Goal: Task Accomplishment & Management: Complete application form

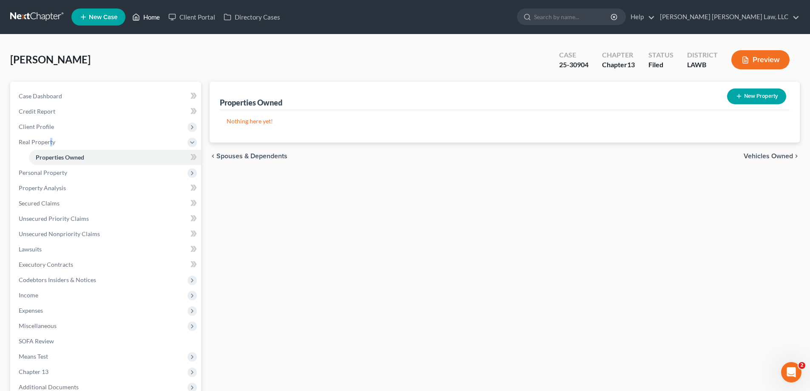
click at [157, 17] on link "Home" at bounding box center [146, 16] width 36 height 15
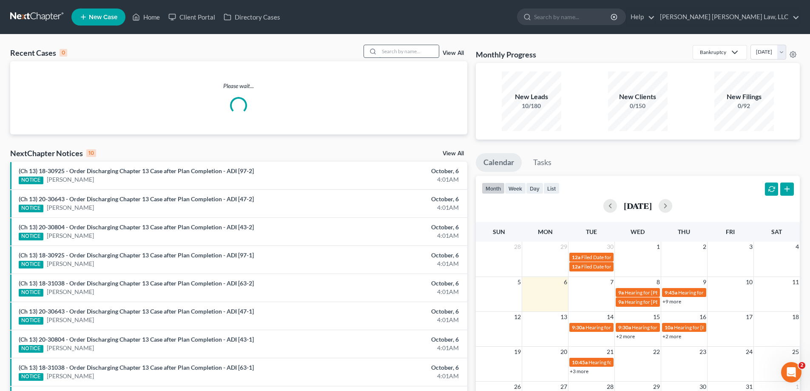
click at [403, 49] on input "search" at bounding box center [409, 51] width 60 height 12
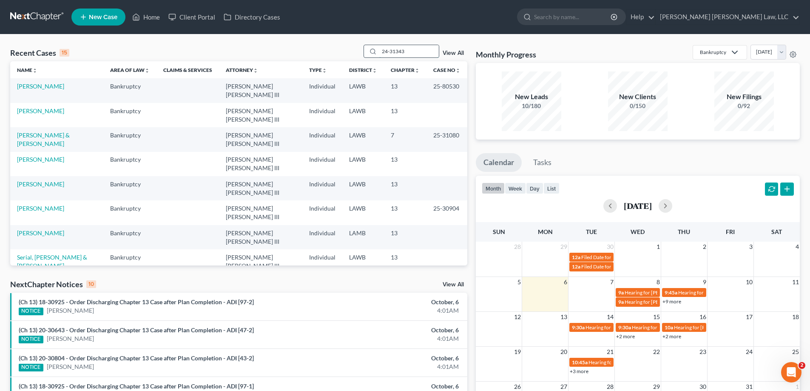
type input "24-31343"
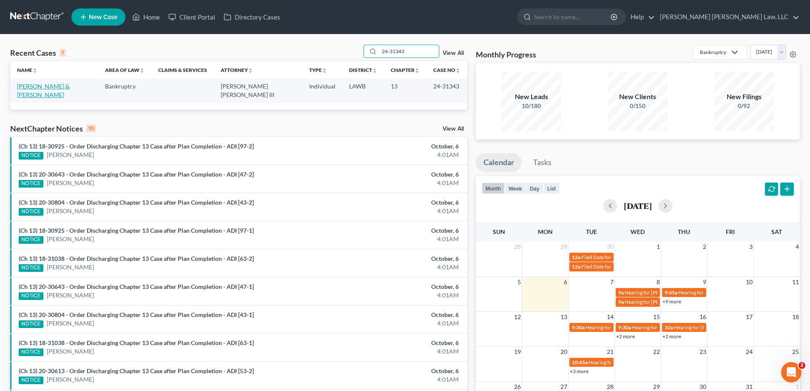
click at [42, 88] on link "[PERSON_NAME] & [PERSON_NAME]" at bounding box center [43, 90] width 53 height 16
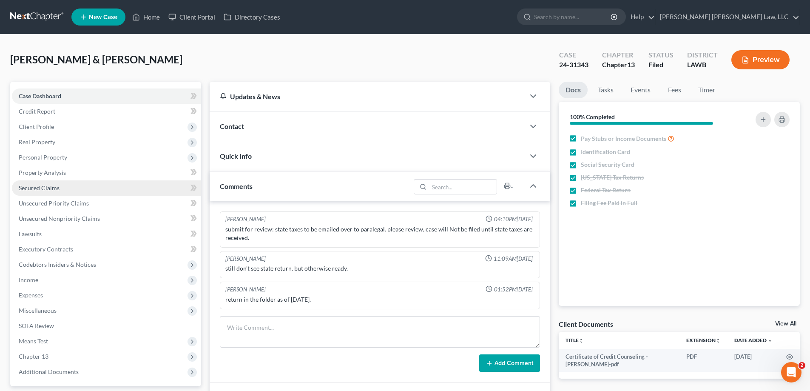
click at [35, 191] on link "Secured Claims" at bounding box center [106, 187] width 189 height 15
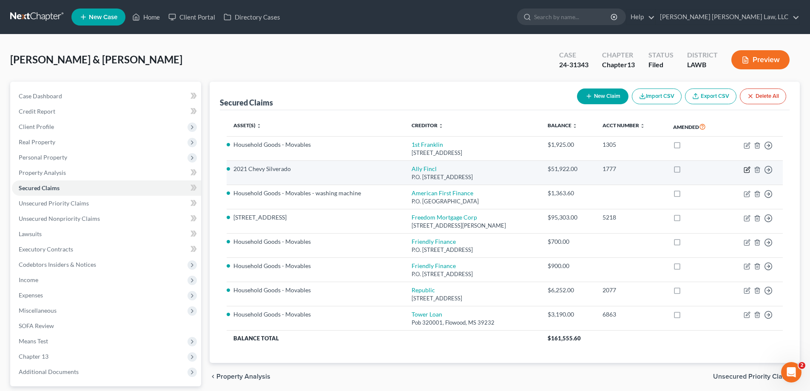
click at [746, 170] on icon "button" at bounding box center [747, 169] width 7 height 7
select select "24"
select select "2"
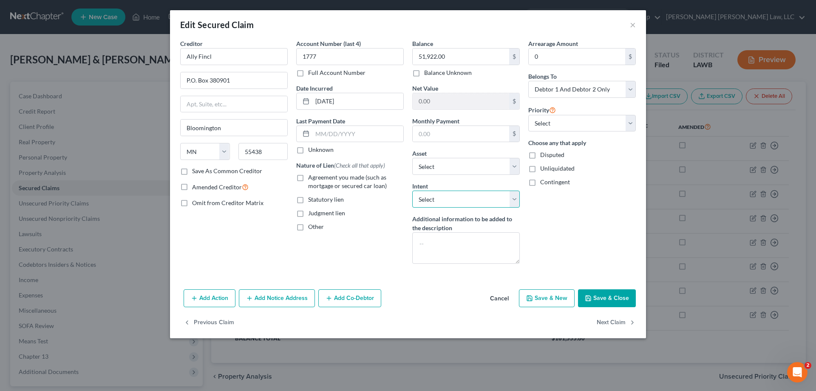
click at [463, 202] on select "Select Surrender Redeem Reaffirm Avoid Other" at bounding box center [466, 199] width 108 height 17
select select "0"
click at [412, 191] on select "Select Surrender Redeem Reaffirm Avoid Other" at bounding box center [466, 199] width 108 height 17
click at [308, 181] on label "Agreement you made (such as mortgage or secured car loan)" at bounding box center [356, 181] width 96 height 17
click at [312, 179] on input "Agreement you made (such as mortgage or secured car loan)" at bounding box center [315, 176] width 6 height 6
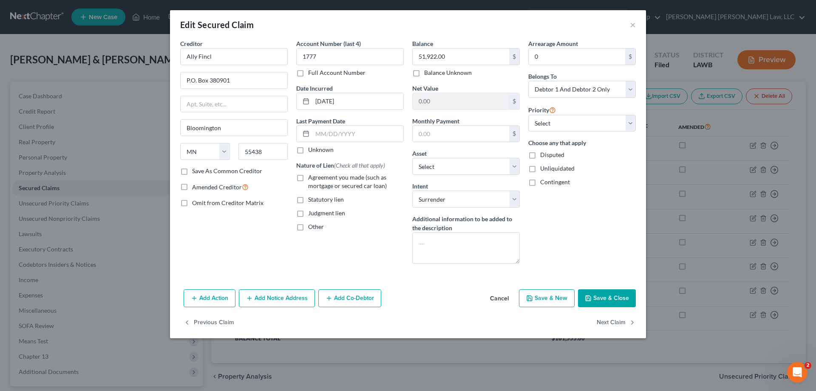
checkbox input "true"
click at [615, 300] on button "Save & Close" at bounding box center [607, 298] width 58 height 18
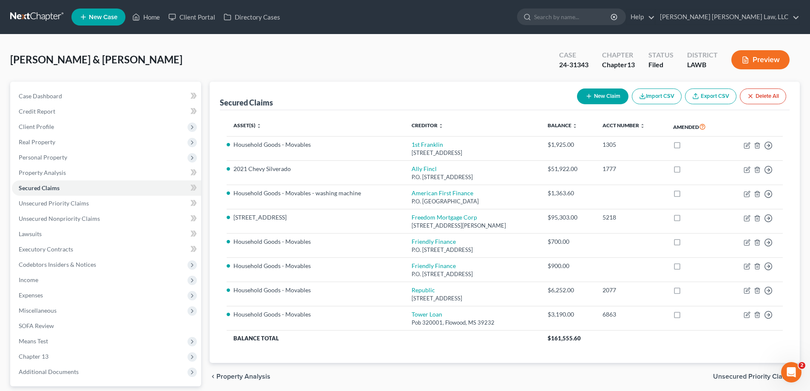
click at [324, 375] on div "chevron_left Property Analysis Unsecured Priority Claims chevron_right" at bounding box center [505, 376] width 590 height 27
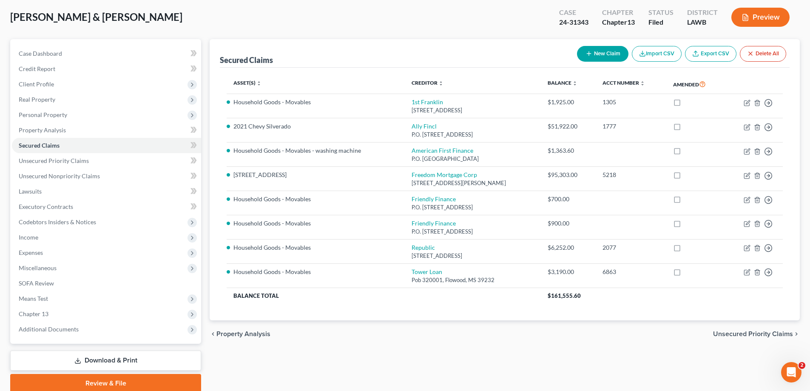
scroll to position [77, 0]
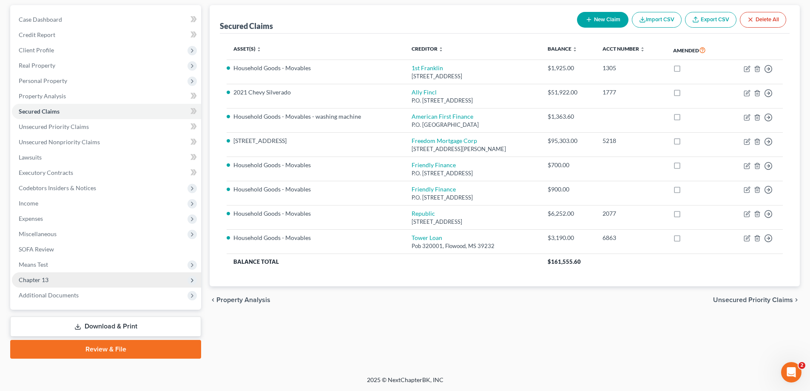
click at [48, 278] on span "Chapter 13" at bounding box center [34, 279] width 30 height 7
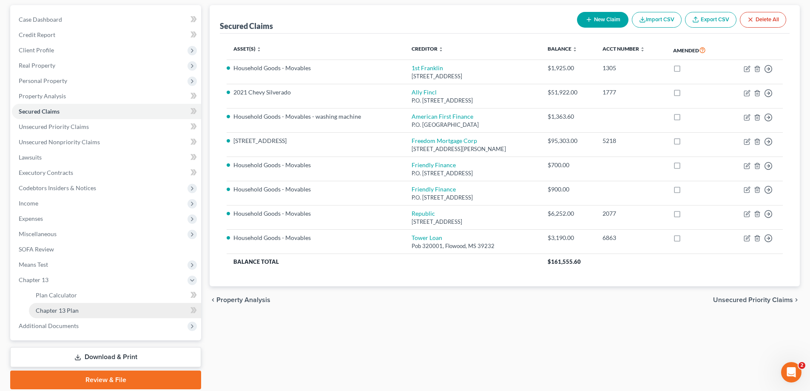
click at [85, 307] on link "Chapter 13 Plan" at bounding box center [115, 310] width 172 height 15
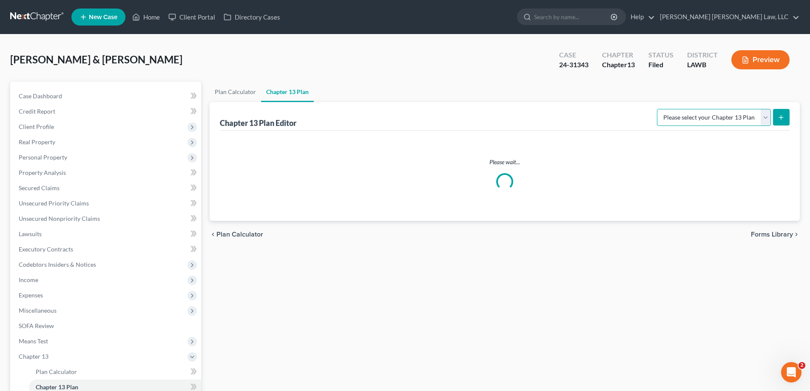
click at [725, 115] on select "Please select your Chapter 13 Plan" at bounding box center [714, 117] width 114 height 17
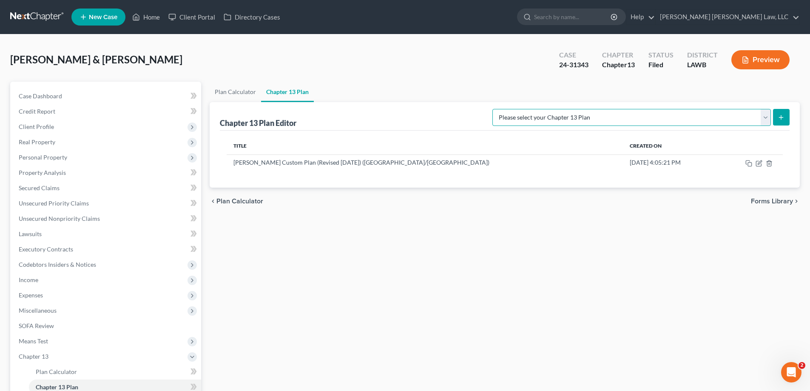
select select "1"
click at [582, 109] on select "Please select your Chapter 13 Plan [PERSON_NAME] Custom Plan (Revised [DATE]) […" at bounding box center [631, 117] width 279 height 17
click at [778, 124] on button "submit" at bounding box center [781, 117] width 17 height 17
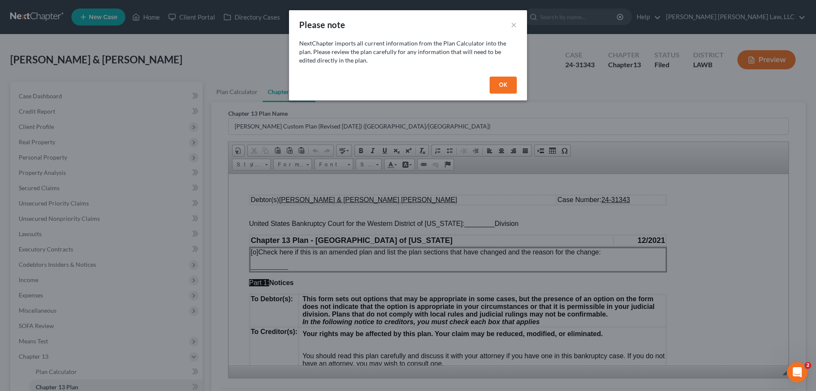
click at [502, 86] on button "OK" at bounding box center [503, 85] width 27 height 17
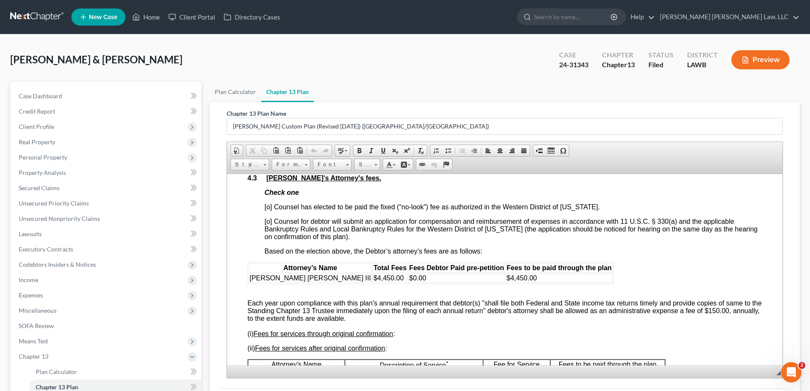
scroll to position [1658, 0]
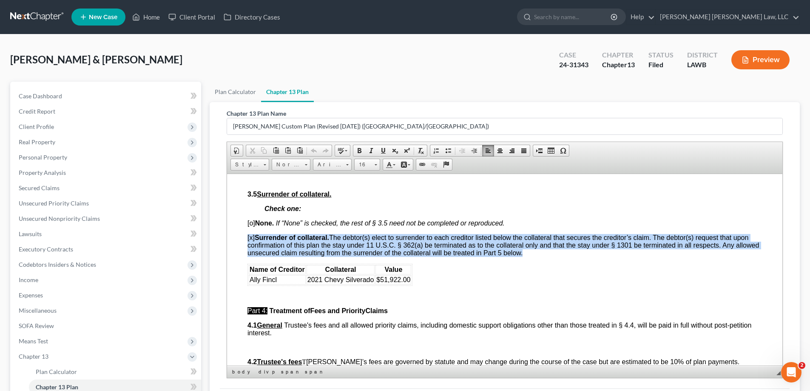
drag, startPoint x: 245, startPoint y: 260, endPoint x: 492, endPoint y: 298, distance: 250.0
click at [492, 298] on html "Debtor(s) [PERSON_NAME] & [PERSON_NAME] [PERSON_NAME] Case Number: 24-31343 Uni…" at bounding box center [504, 198] width 555 height 3367
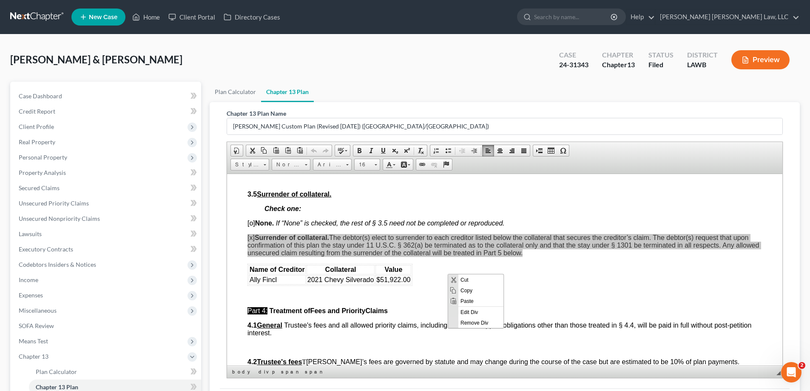
scroll to position [0, 0]
click at [466, 288] on span "Copy" at bounding box center [480, 289] width 45 height 11
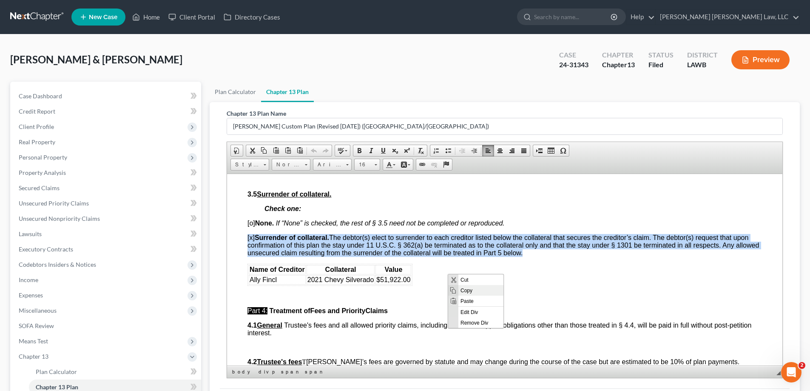
copy span "[x] Surrender of collateral. The debtor(s) elect to surrender to each creditor …"
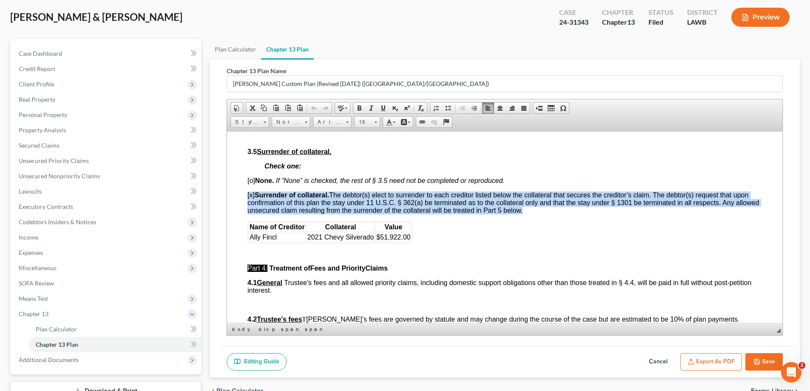
scroll to position [85, 0]
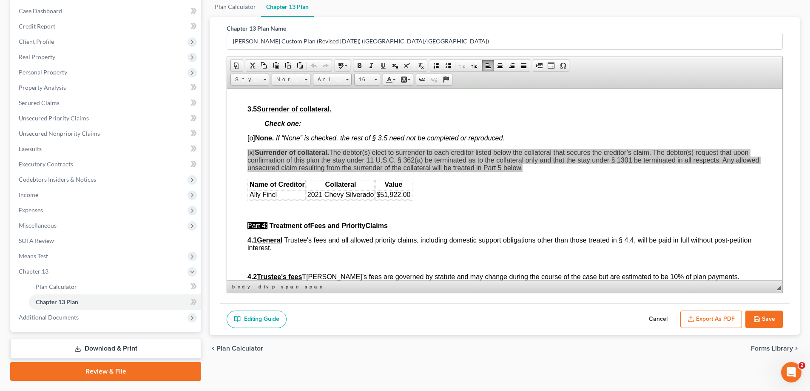
click at [667, 321] on button "Cancel" at bounding box center [658, 319] width 37 height 18
select select "1"
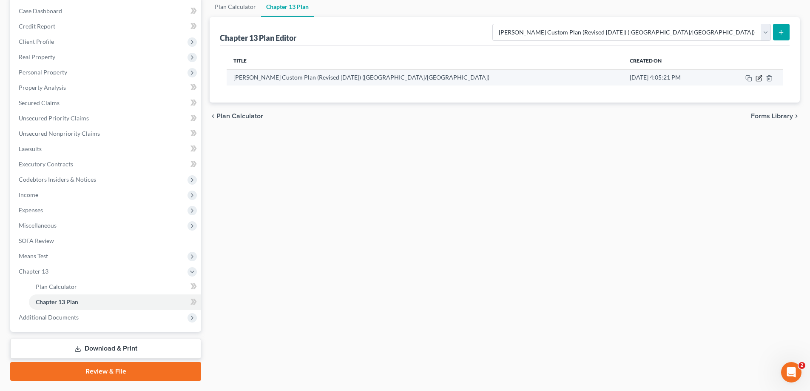
click at [757, 81] on icon "button" at bounding box center [758, 78] width 5 height 5
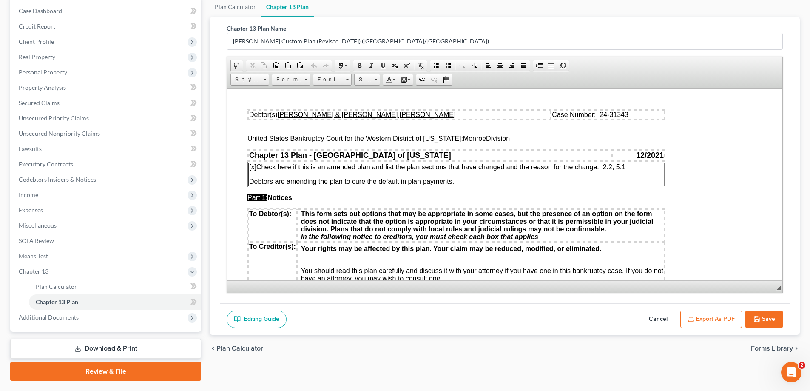
scroll to position [0, 0]
drag, startPoint x: 617, startPoint y: 170, endPoint x: 629, endPoint y: 170, distance: 12.8
click at [629, 170] on p "[x] Check here if this is an amended plan and list the plan sections that have …" at bounding box center [456, 167] width 415 height 8
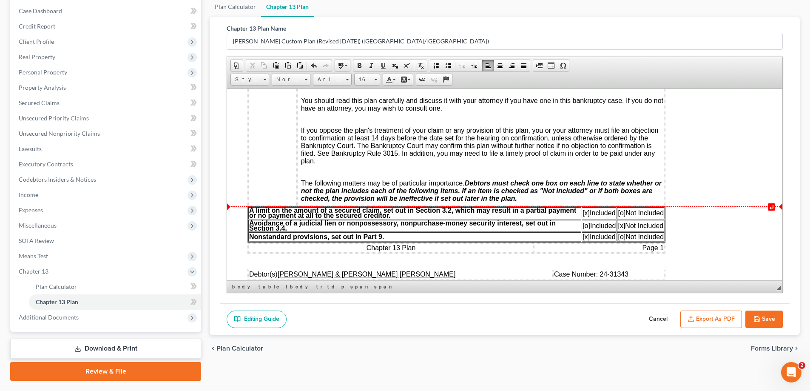
scroll to position [298, 0]
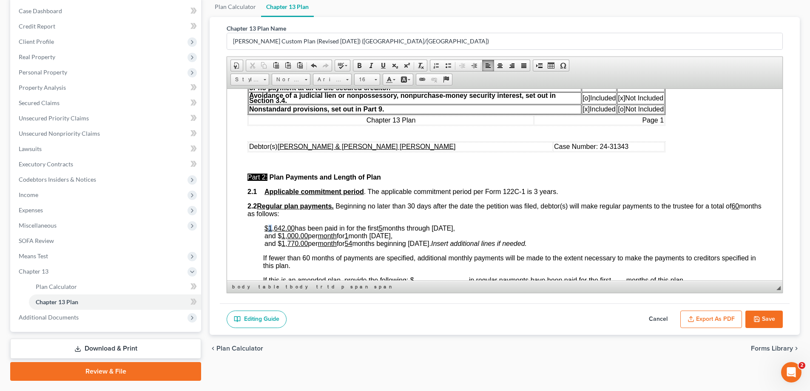
click at [270, 228] on u "$1,642.00" at bounding box center [279, 227] width 30 height 7
click at [383, 226] on u "5" at bounding box center [381, 227] width 4 height 7
click at [386, 229] on span "has been paid in for the first 9 months through [DATE]," at bounding box center [377, 227] width 164 height 7
drag, startPoint x: 384, startPoint y: 228, endPoint x: 391, endPoint y: 228, distance: 7.2
click at [391, 228] on span "has been paid in for the first 11 months through [DATE]," at bounding box center [379, 227] width 168 height 7
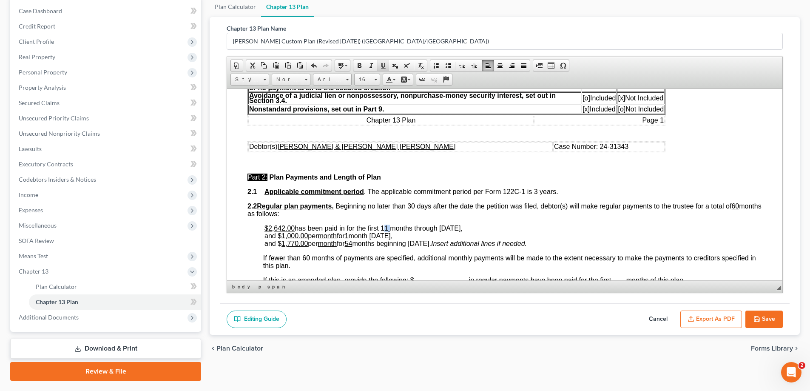
click at [382, 66] on span at bounding box center [383, 65] width 7 height 7
click at [455, 240] on em "Insert additional lines if needed." at bounding box center [479, 242] width 96 height 7
drag, startPoint x: 441, startPoint y: 228, endPoint x: 461, endPoint y: 226, distance: 20.5
click at [459, 226] on span "has been paid in for the first 11 months through [DATE]," at bounding box center [377, 227] width 164 height 7
drag, startPoint x: 259, startPoint y: 237, endPoint x: 418, endPoint y: 233, distance: 158.2
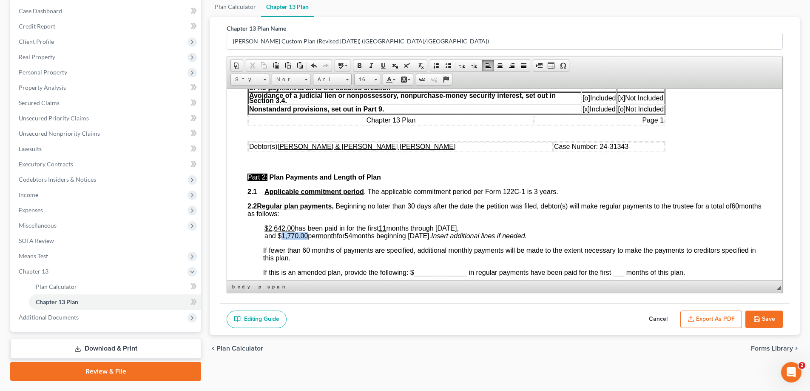
drag, startPoint x: 281, startPoint y: 236, endPoint x: 307, endPoint y: 237, distance: 25.1
click at [307, 237] on u "1,770.00" at bounding box center [294, 235] width 26 height 7
drag, startPoint x: 347, startPoint y: 236, endPoint x: 353, endPoint y: 237, distance: 6.1
click at [347, 237] on u "54" at bounding box center [343, 235] width 8 height 7
drag, startPoint x: 410, startPoint y: 235, endPoint x: 424, endPoint y: 235, distance: 13.6
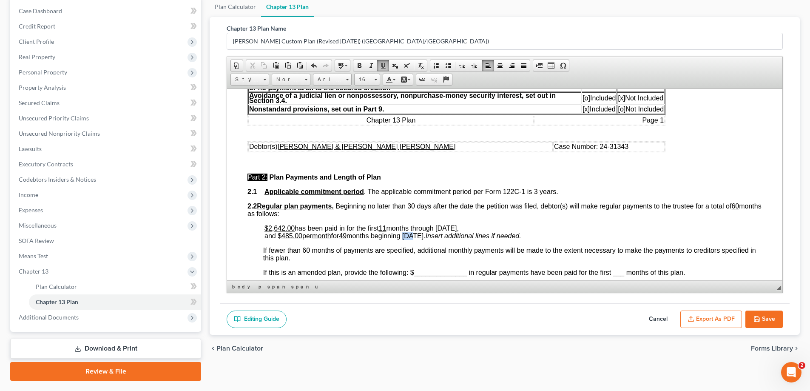
click at [424, 235] on span "and $ 485.00 per month for 49 months beginning [DATE]." at bounding box center [344, 235] width 161 height 7
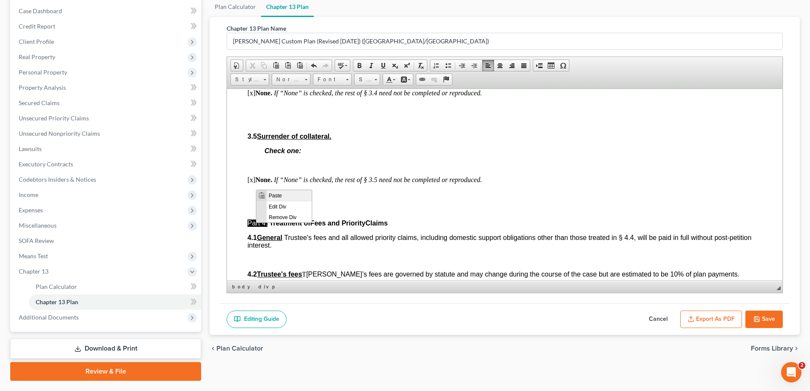
scroll to position [0, 0]
click at [273, 197] on span "Paste" at bounding box center [289, 195] width 45 height 11
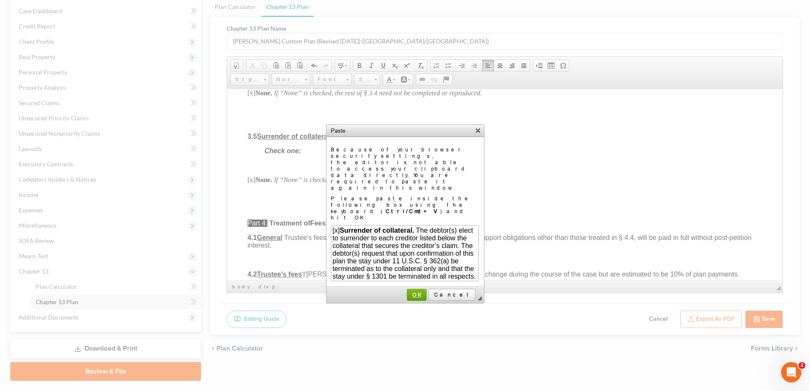
scroll to position [72, 0]
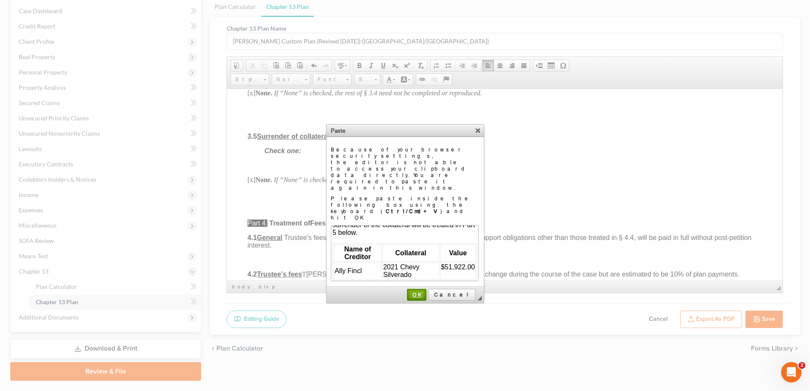
drag, startPoint x: 440, startPoint y: 256, endPoint x: 210, endPoint y: 168, distance: 246.5
click at [426, 291] on span "OK" at bounding box center [417, 294] width 18 height 6
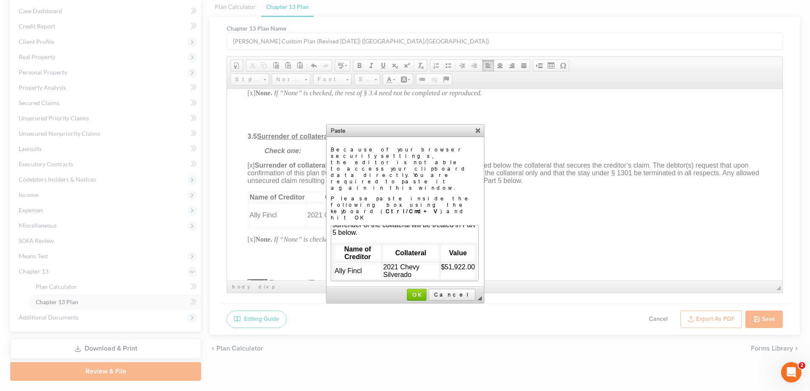
scroll to position [0, 0]
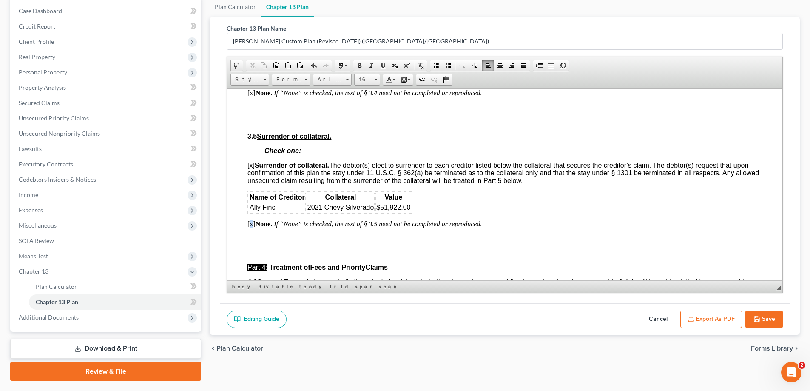
click at [251, 227] on p "[x] None. If “None” is checked, the rest of § 3.5 need not be completed or repr…" at bounding box center [504, 224] width 515 height 8
click at [255, 242] on p at bounding box center [504, 238] width 515 height 8
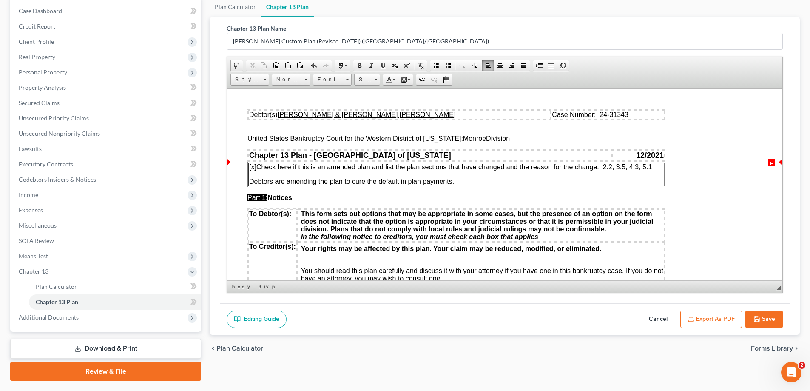
click at [618, 167] on span "[x] Check here if this is an amended plan and list the plan sections that have …" at bounding box center [450, 166] width 403 height 7
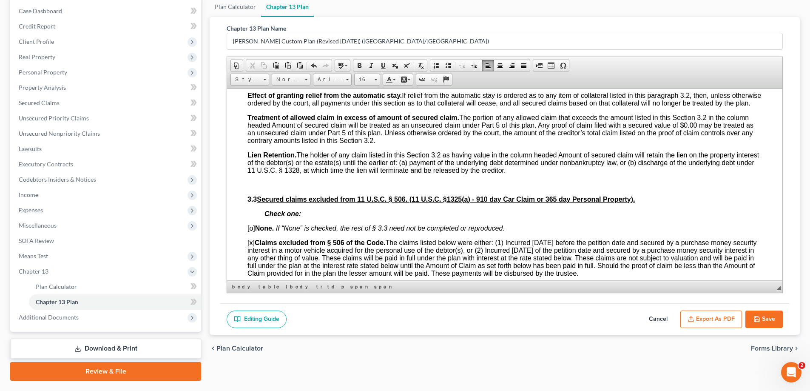
scroll to position [1361, 0]
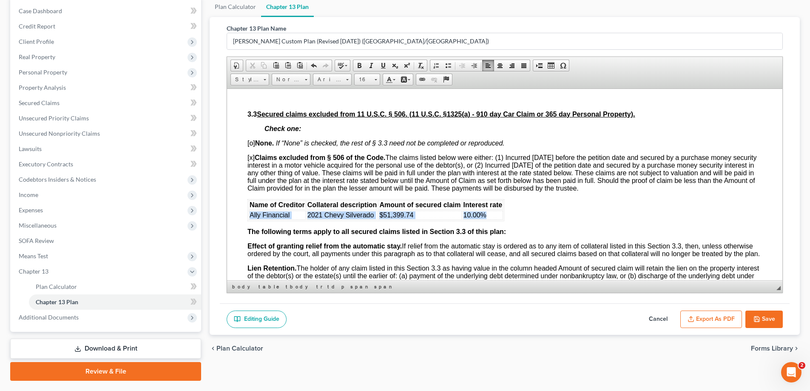
drag, startPoint x: 248, startPoint y: 229, endPoint x: 487, endPoint y: 234, distance: 238.6
click at [487, 219] on tr "Ally Financial 2021 Chevy Silverado $51,399.74 10.00%" at bounding box center [376, 214] width 254 height 9
drag, startPoint x: 248, startPoint y: 173, endPoint x: 253, endPoint y: 174, distance: 4.6
click at [253, 174] on span "[x] Claims excluded from § 506 of the Code. The claims listed below were either…" at bounding box center [501, 173] width 509 height 38
click at [252, 146] on span "[o] None. If “None” is checked, the rest of § 3.3 need not be completed or repr…" at bounding box center [375, 142] width 257 height 7
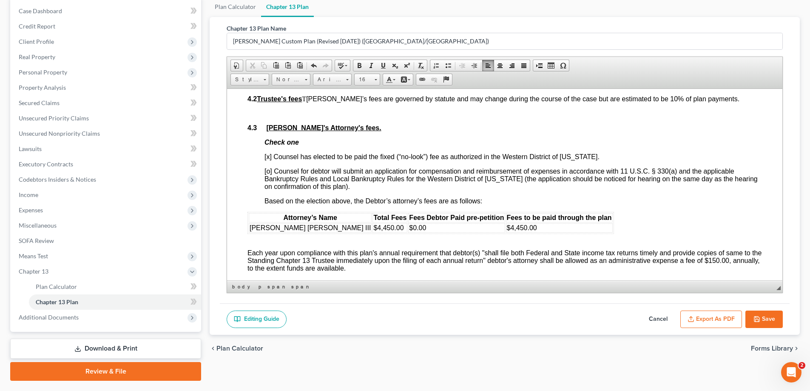
scroll to position [1956, 0]
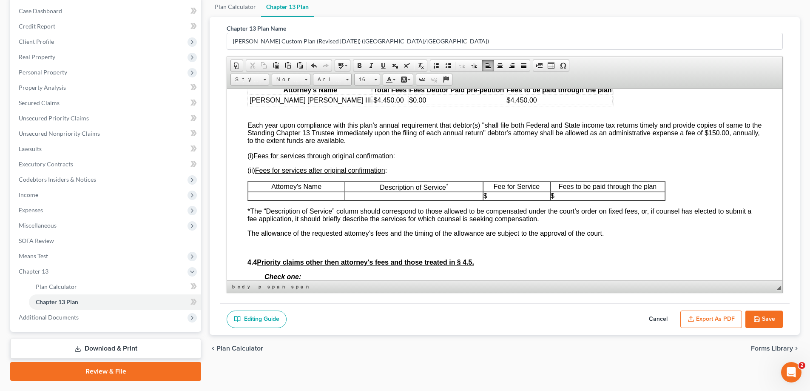
click at [320, 199] on p at bounding box center [296, 196] width 96 height 8
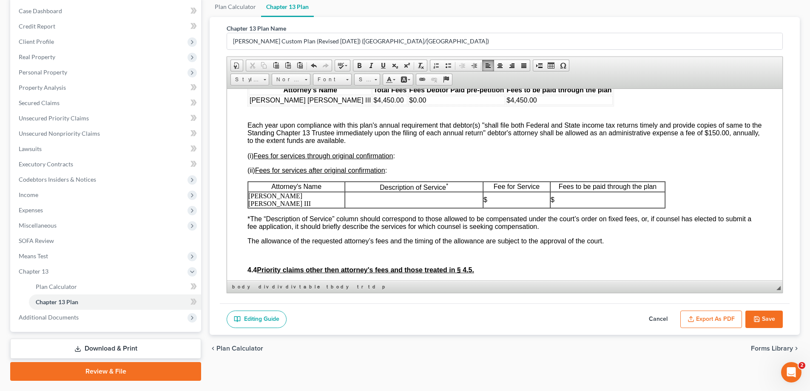
click at [356, 203] on p at bounding box center [413, 200] width 137 height 8
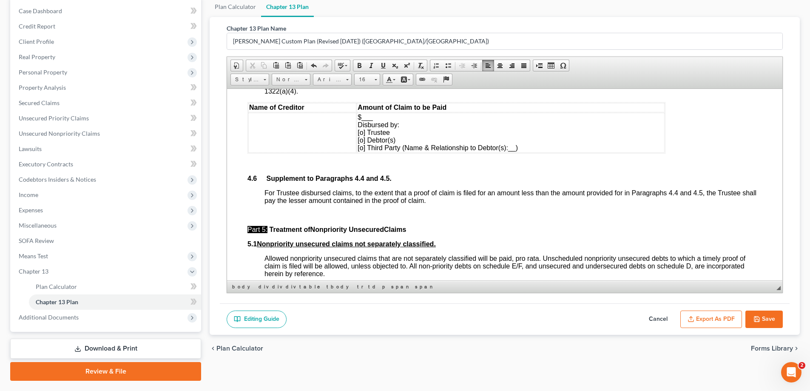
scroll to position [2509, 0]
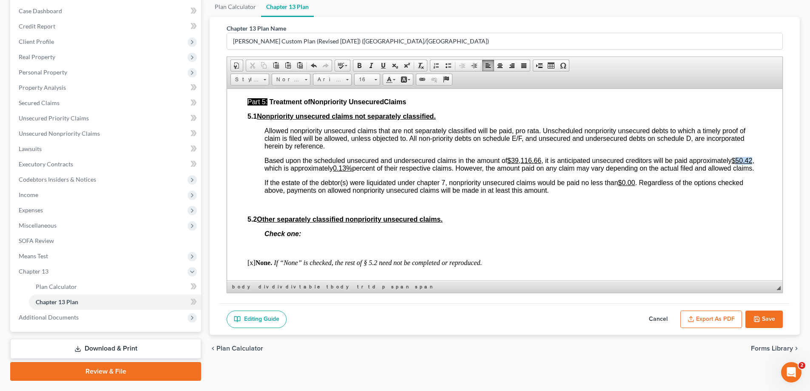
drag, startPoint x: 326, startPoint y: 184, endPoint x: 343, endPoint y: 183, distance: 17.1
click at [731, 164] on u "$50.42" at bounding box center [741, 159] width 21 height 7
drag, startPoint x: 431, startPoint y: 180, endPoint x: 436, endPoint y: 182, distance: 5.5
click at [352, 171] on u "0.13%" at bounding box center [342, 167] width 19 height 7
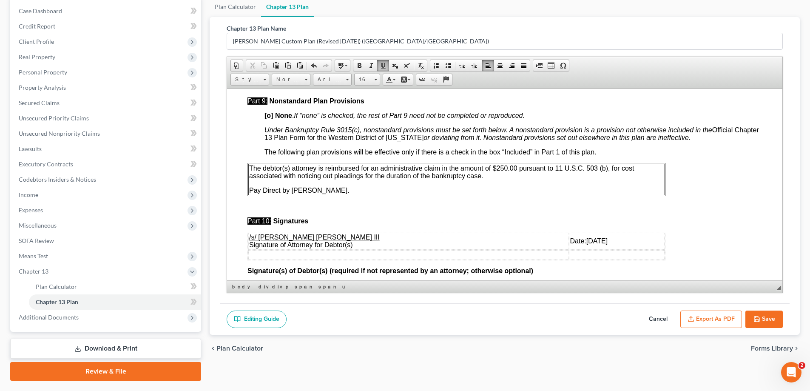
scroll to position [3062, 0]
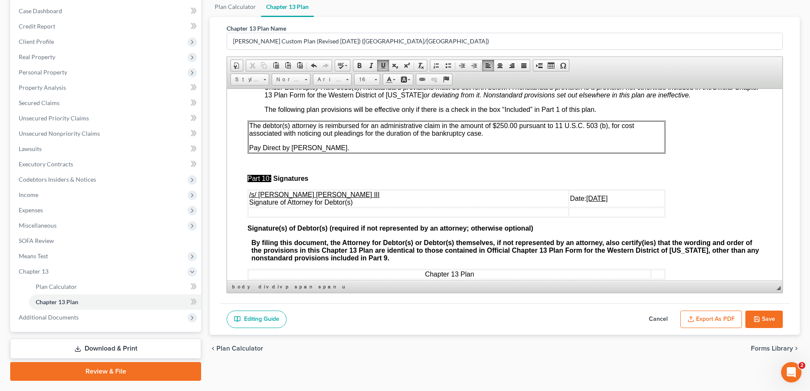
drag, startPoint x: 543, startPoint y: 221, endPoint x: 635, endPoint y: 221, distance: 92.3
click at [635, 207] on td "Date: [DATE]" at bounding box center [617, 198] width 96 height 17
click at [774, 324] on button "Save" at bounding box center [763, 319] width 37 height 18
select select "1"
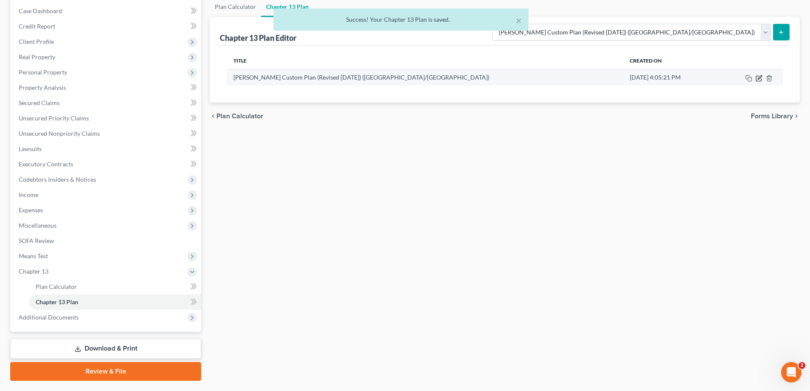
click at [758, 77] on icon "button" at bounding box center [759, 78] width 7 height 7
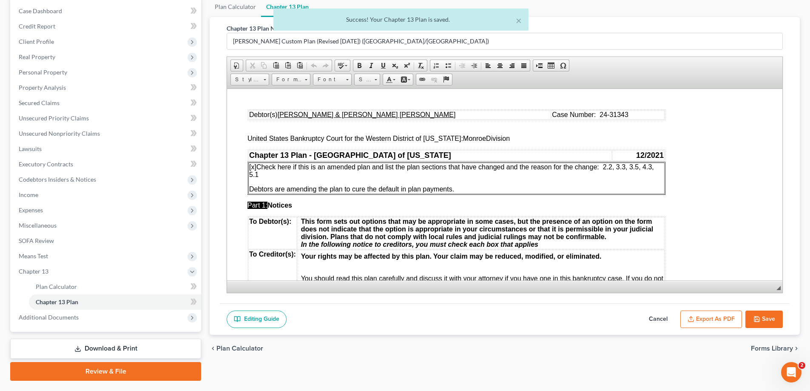
scroll to position [0, 0]
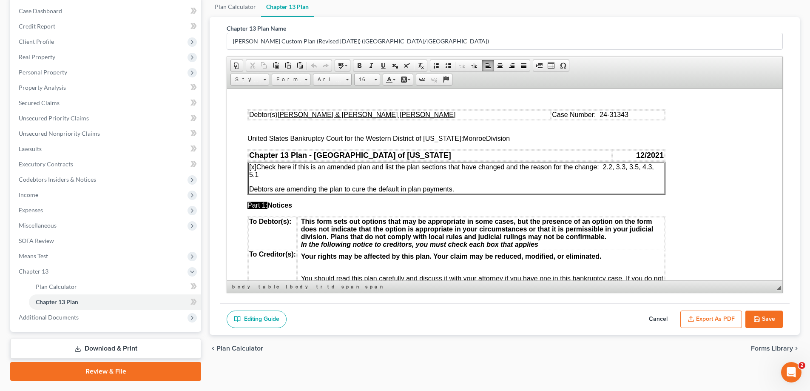
drag, startPoint x: 452, startPoint y: 189, endPoint x: 464, endPoint y: 189, distance: 12.3
click at [464, 189] on p "Debtors are amending the plan to cure the default in plan payments." at bounding box center [456, 189] width 415 height 8
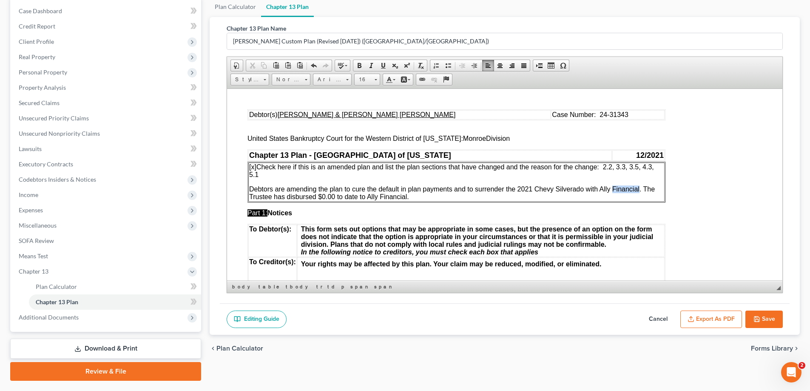
drag, startPoint x: 612, startPoint y: 188, endPoint x: 640, endPoint y: 188, distance: 28.1
click at [640, 188] on span "Debtors are amending the plan to cure the default in plan payments and to surre…" at bounding box center [452, 192] width 406 height 15
drag, startPoint x: 380, startPoint y: 196, endPoint x: 407, endPoint y: 196, distance: 27.2
click at [407, 196] on span "Debtors are amending the plan to cure the default in plan payments and to surre…" at bounding box center [446, 192] width 394 height 15
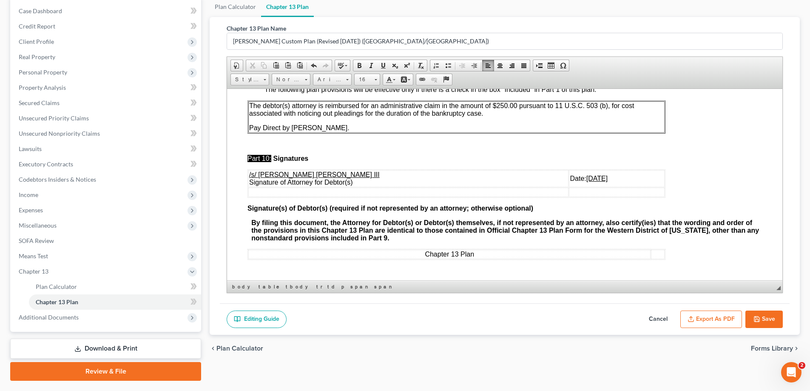
scroll to position [3112, 0]
click at [756, 317] on icon "button" at bounding box center [756, 319] width 7 height 7
select select "1"
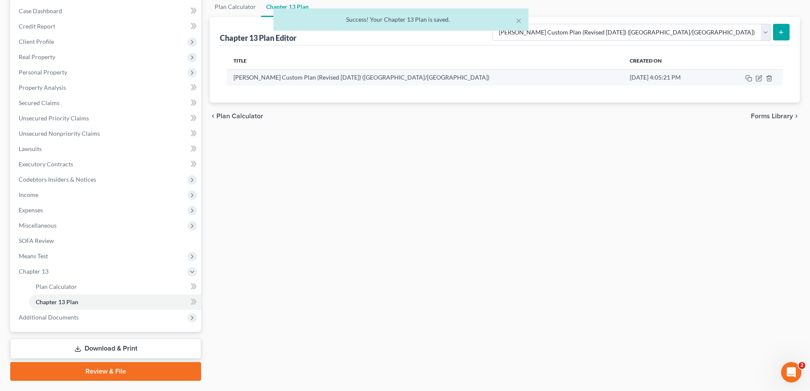
click at [759, 82] on td at bounding box center [750, 77] width 65 height 16
click at [759, 78] on icon "button" at bounding box center [759, 78] width 7 height 7
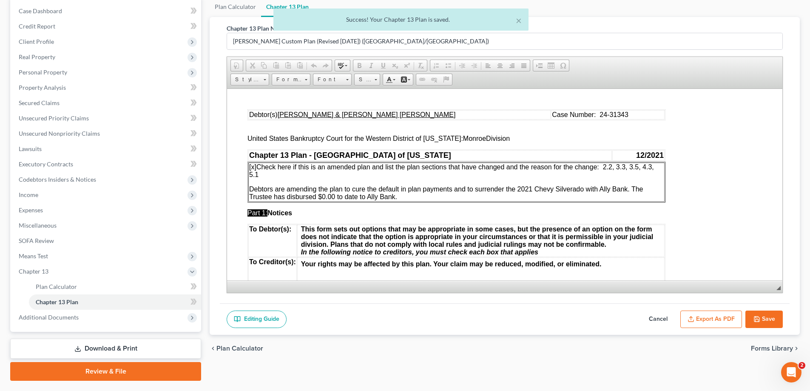
scroll to position [0, 0]
click at [712, 321] on button "Export as PDF" at bounding box center [711, 319] width 62 height 18
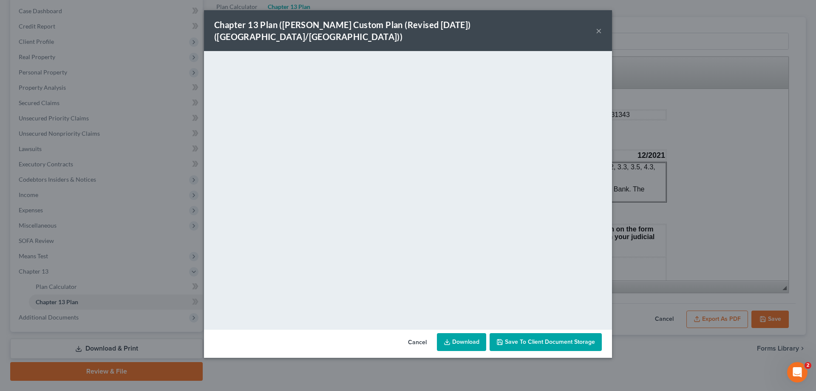
click at [599, 26] on button "×" at bounding box center [599, 31] width 6 height 10
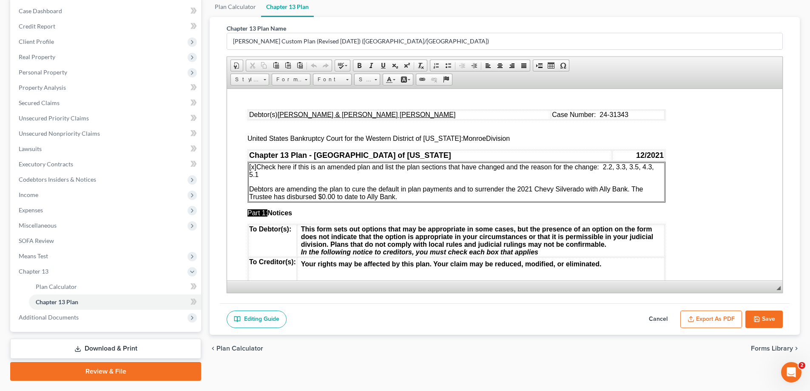
click at [765, 316] on button "Save" at bounding box center [763, 319] width 37 height 18
select select "1"
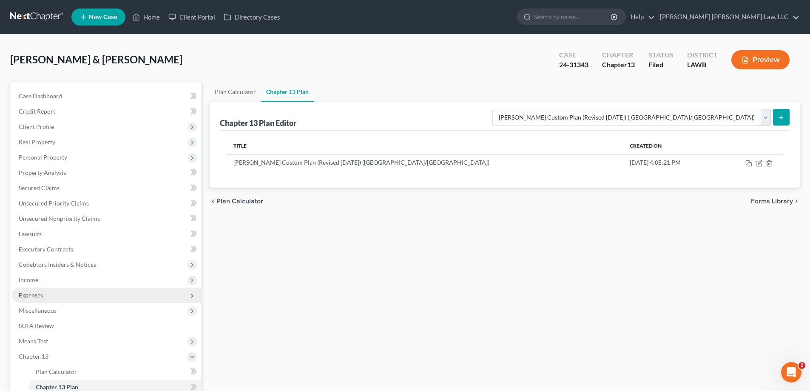
click at [47, 299] on span "Expenses" at bounding box center [106, 294] width 189 height 15
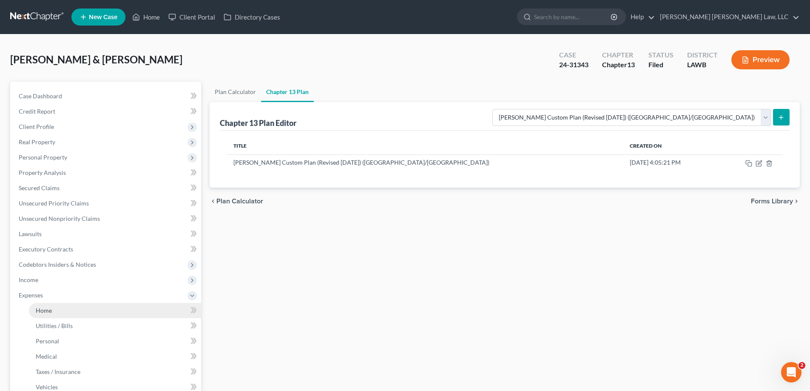
click at [57, 310] on link "Home" at bounding box center [115, 310] width 172 height 15
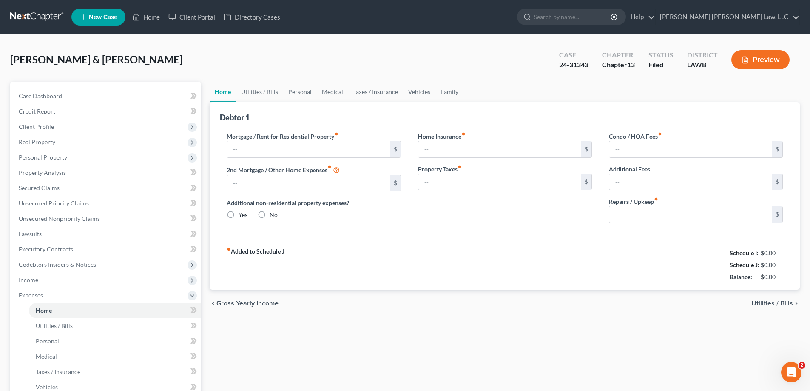
type input "628.79"
type input "0.00"
radio input "true"
type input "0.00"
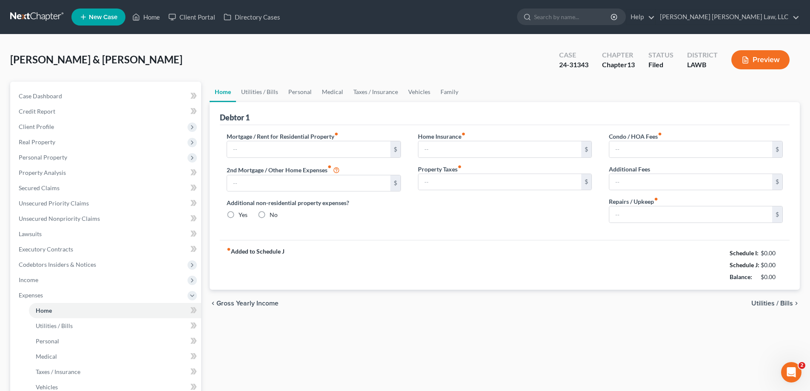
type input "0.00"
click at [302, 90] on link "Personal" at bounding box center [300, 92] width 34 height 20
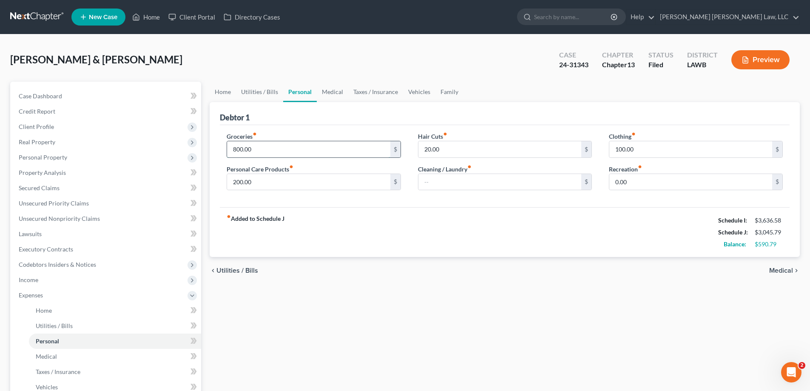
click at [264, 146] on input "800.00" at bounding box center [308, 149] width 163 height 16
type input "900"
click at [451, 143] on input "20.00" at bounding box center [499, 149] width 163 height 16
type input "25"
click at [498, 295] on div "Home Utilities / Bills Personal Medical Taxes / Insurance Vehicles Family Debto…" at bounding box center [504, 312] width 599 height 461
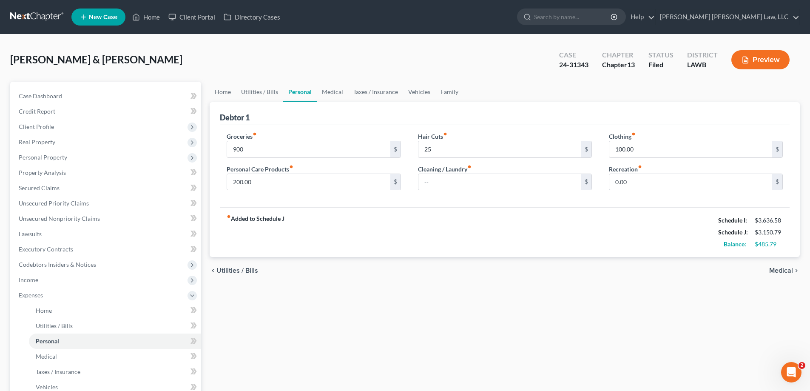
scroll to position [184, 0]
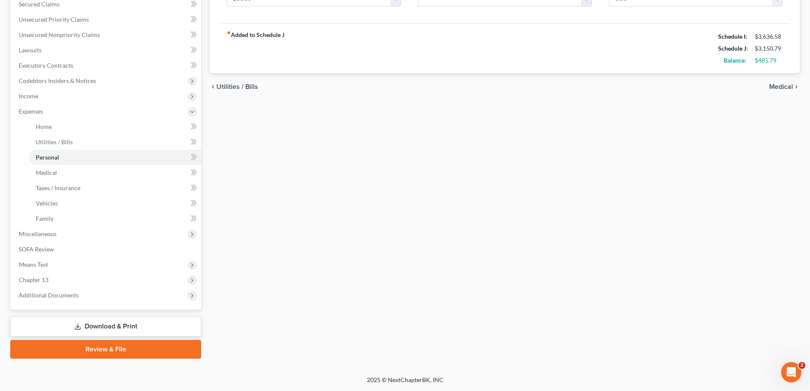
click at [136, 324] on link "Download & Print" at bounding box center [105, 326] width 191 height 20
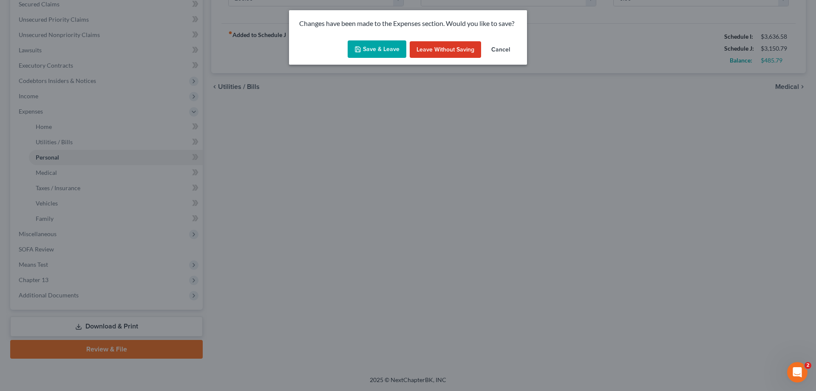
click at [390, 51] on button "Save & Leave" at bounding box center [377, 49] width 59 height 18
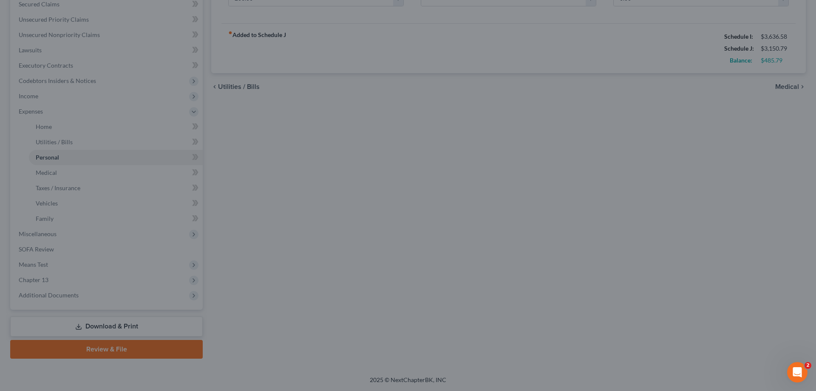
type input "900.00"
type input "25.00"
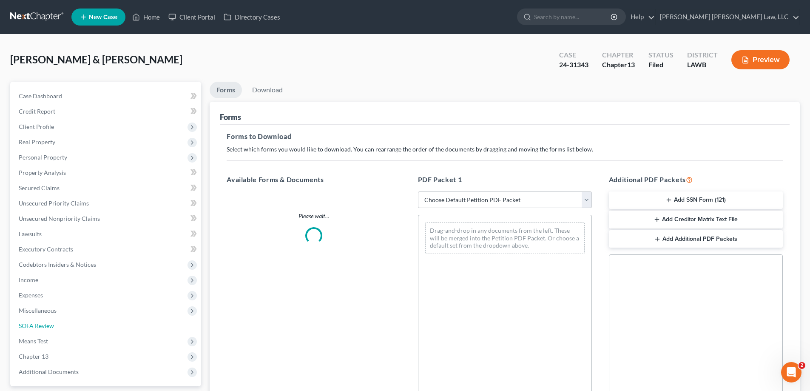
click at [172, 331] on link "SOFA Review" at bounding box center [106, 325] width 189 height 15
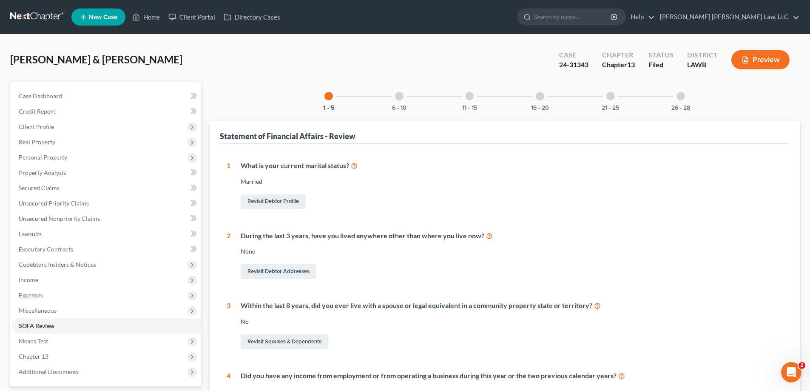
scroll to position [249, 0]
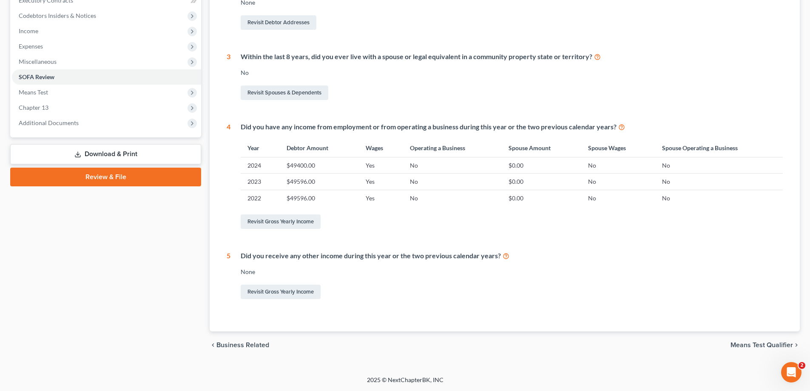
click at [83, 157] on link "Download & Print" at bounding box center [105, 154] width 191 height 20
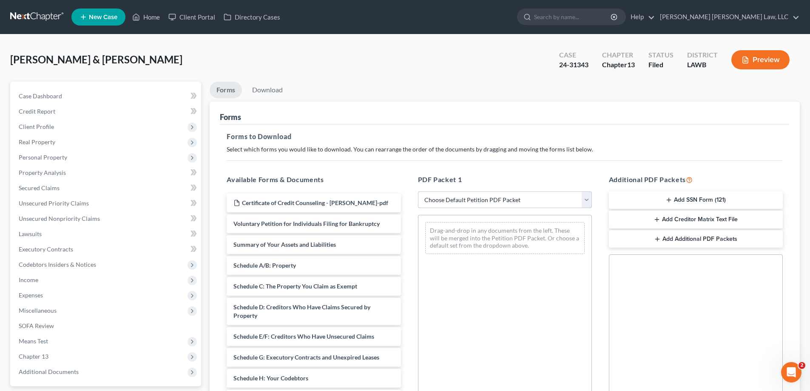
click at [469, 198] on select "Choose Default Petition PDF Packet Complete Bankruptcy Petition (all forms and …" at bounding box center [505, 199] width 174 height 17
select select "2"
click at [418, 191] on select "Choose Default Petition PDF Packet Complete Bankruptcy Petition (all forms and …" at bounding box center [505, 199] width 174 height 17
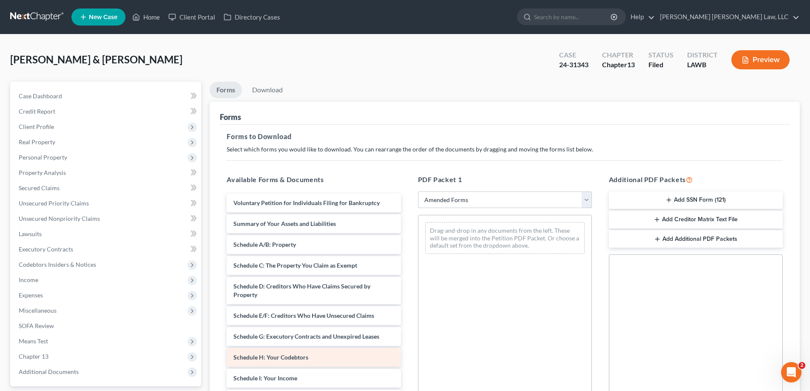
scroll to position [85, 0]
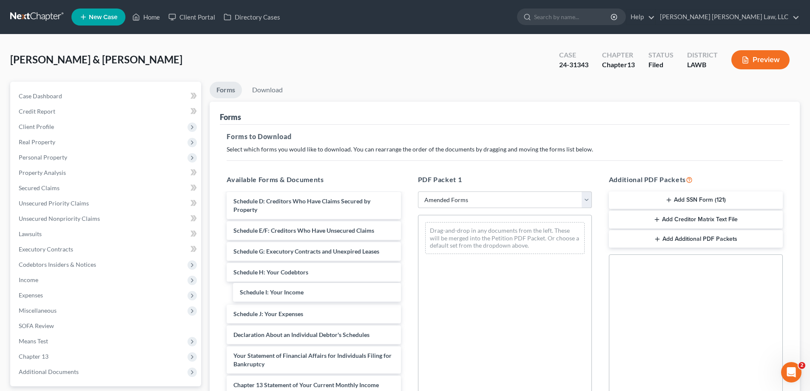
drag, startPoint x: 290, startPoint y: 300, endPoint x: 442, endPoint y: 264, distance: 155.5
click at [407, 254] on div "Schedule I: Your Income Voluntary Petition for Individuals Filing for Bankruptc…" at bounding box center [314, 297] width 188 height 378
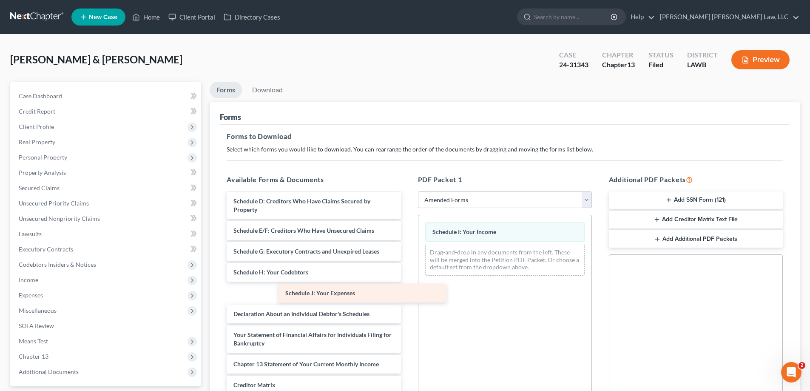
drag, startPoint x: 299, startPoint y: 289, endPoint x: 503, endPoint y: 250, distance: 207.7
click at [407, 252] on div "Schedule J: Your Expenses Voluntary Petition for Individuals Filing for Bankrup…" at bounding box center [314, 286] width 188 height 357
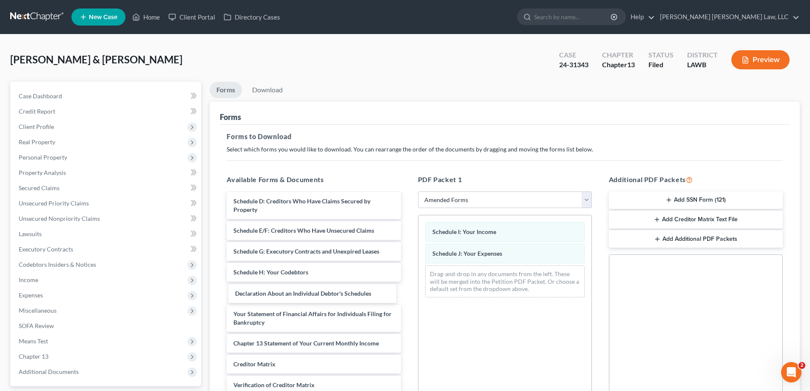
drag, startPoint x: 333, startPoint y: 294, endPoint x: 511, endPoint y: 292, distance: 177.3
click at [407, 298] on div "Declaration About an Individual Debtor's Schedules Voluntary Petition for Indiv…" at bounding box center [314, 276] width 188 height 336
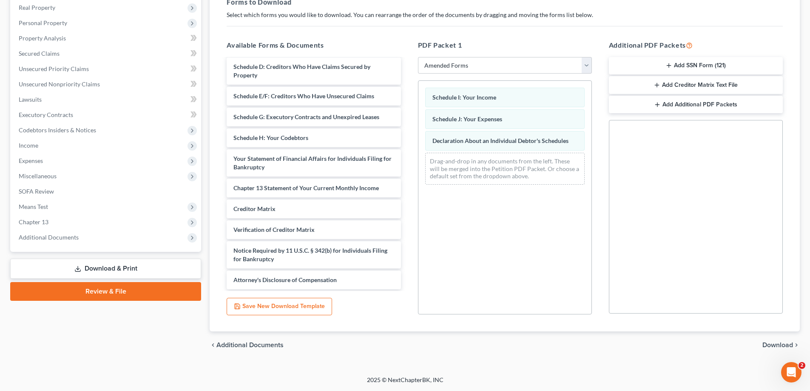
click at [779, 342] on span "Download" at bounding box center [777, 344] width 31 height 7
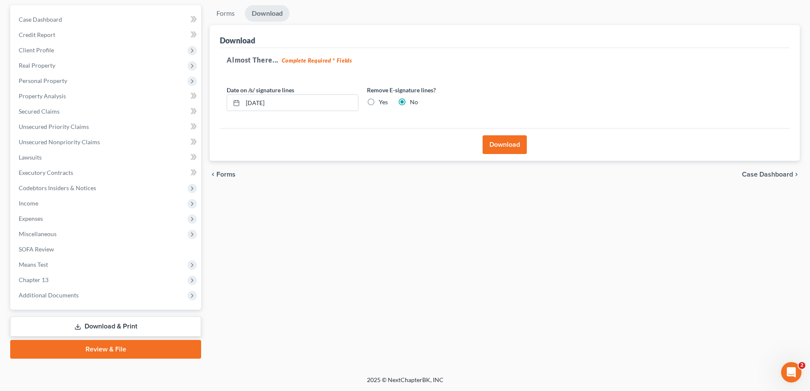
scroll to position [77, 0]
click at [513, 144] on button "Download" at bounding box center [505, 144] width 44 height 19
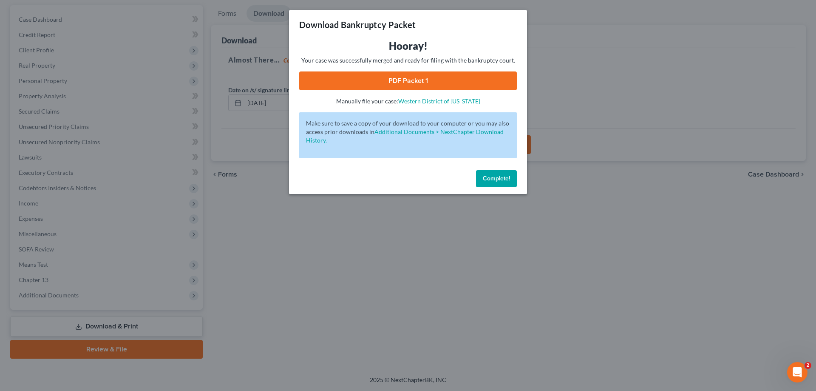
click at [428, 78] on link "PDF Packet 1" at bounding box center [408, 80] width 218 height 19
click at [492, 174] on button "Complete!" at bounding box center [496, 178] width 41 height 17
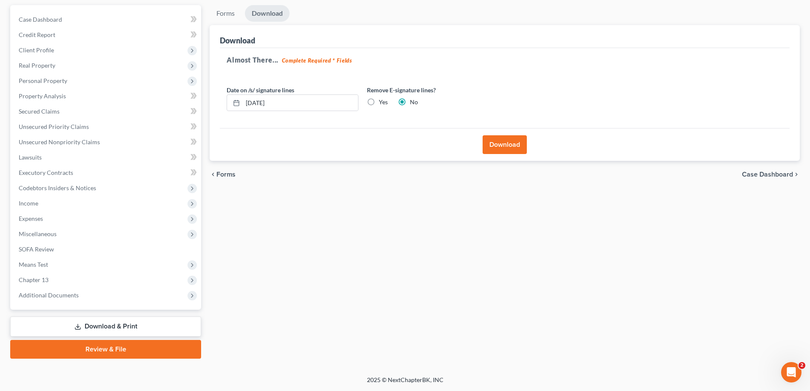
scroll to position [0, 0]
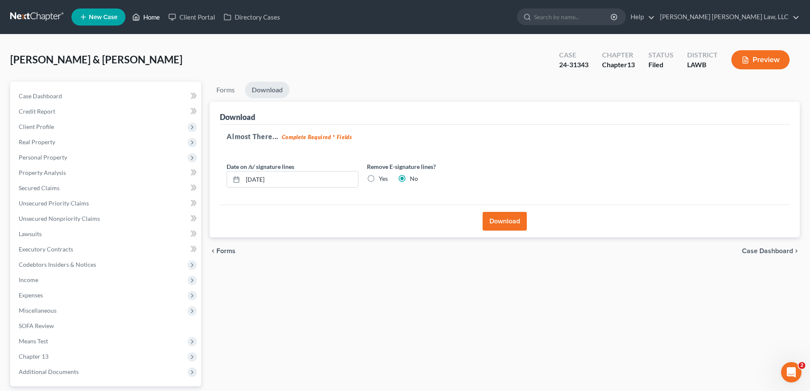
click at [150, 18] on link "Home" at bounding box center [146, 16] width 36 height 15
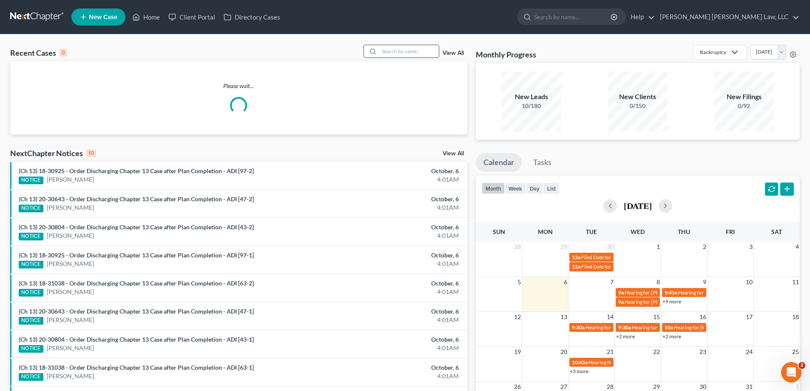
click at [409, 50] on input "search" at bounding box center [409, 51] width 60 height 12
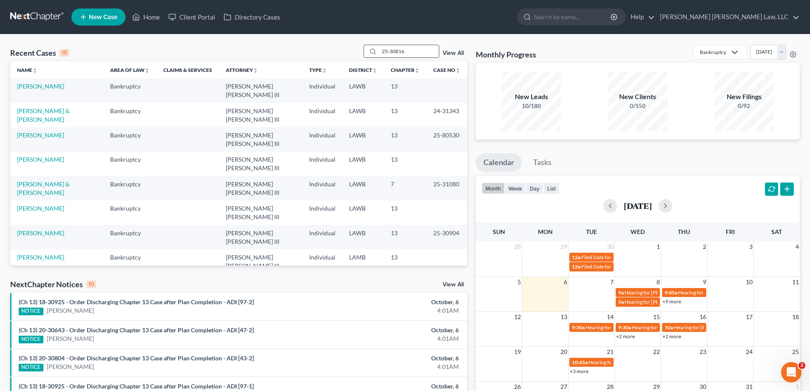
type input "25-30816"
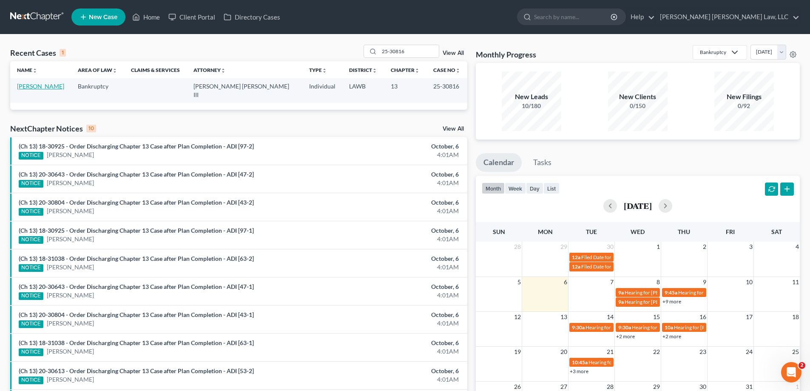
click at [38, 88] on link "[PERSON_NAME]" at bounding box center [40, 85] width 47 height 7
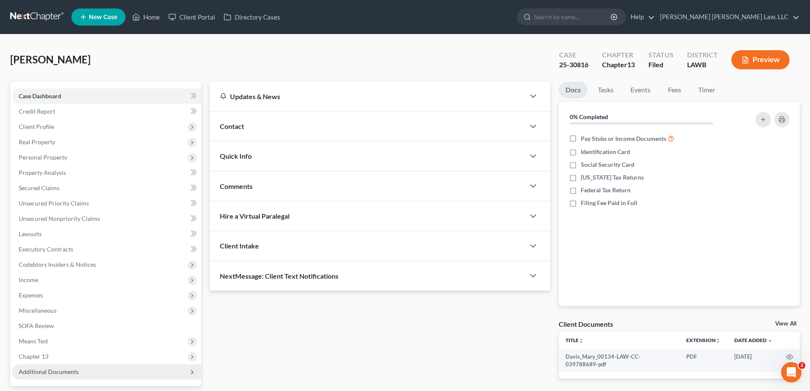
scroll to position [77, 0]
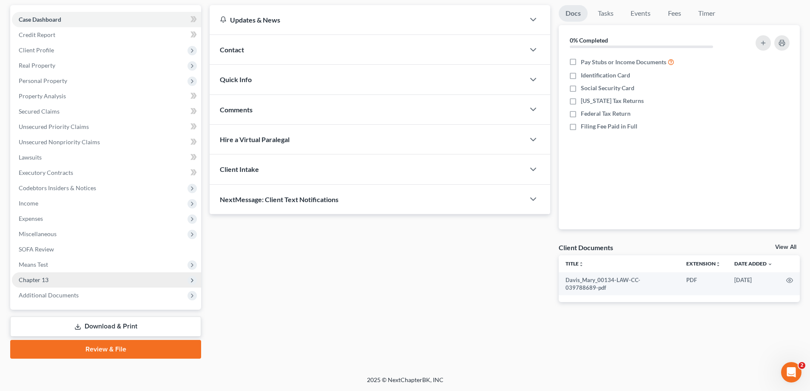
click at [37, 286] on span "Chapter 13" at bounding box center [106, 279] width 189 height 15
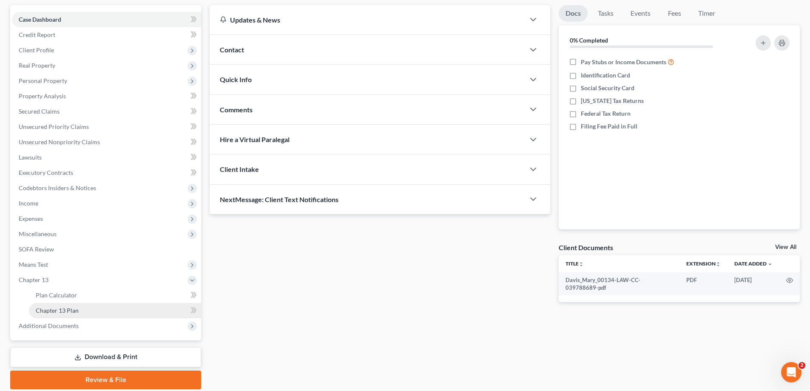
click at [80, 306] on link "Chapter 13 Plan" at bounding box center [115, 310] width 172 height 15
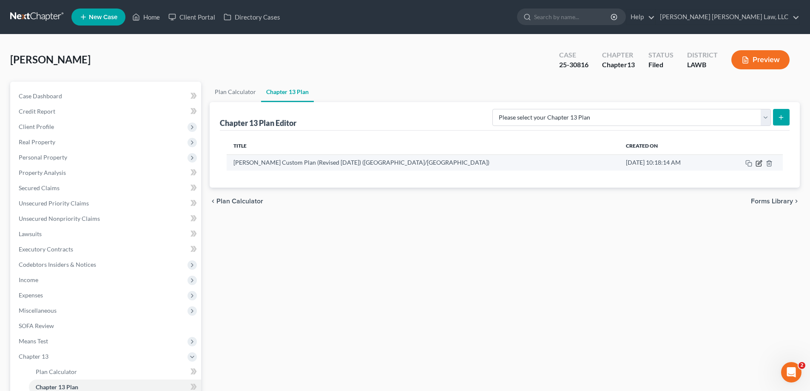
click at [758, 165] on icon "button" at bounding box center [759, 163] width 7 height 7
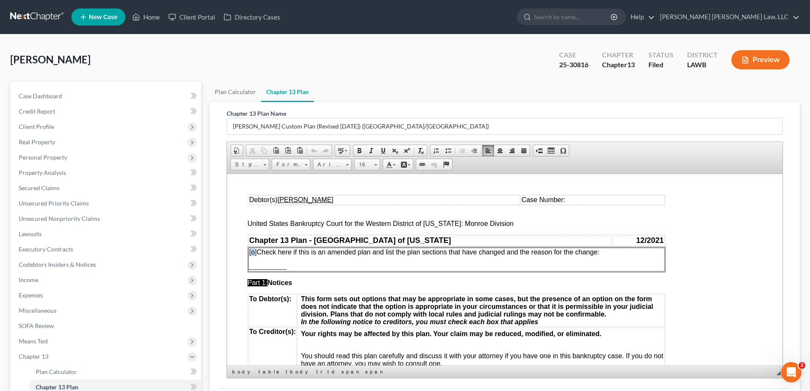
click at [253, 252] on span "[o]" at bounding box center [253, 251] width 8 height 7
drag, startPoint x: 561, startPoint y: 199, endPoint x: 619, endPoint y: 202, distance: 57.5
click at [563, 200] on span "Case Number:" at bounding box center [543, 199] width 44 height 7
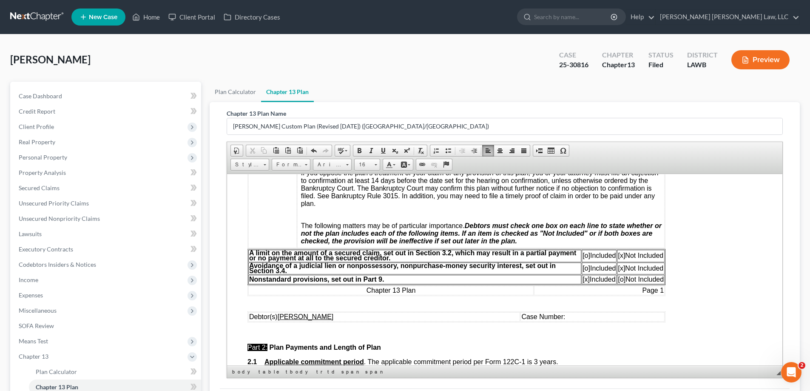
scroll to position [298, 0]
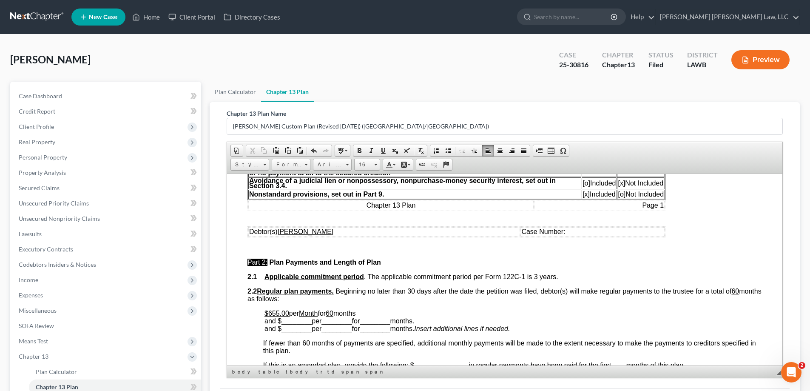
click at [563, 233] on span "Case Number:" at bounding box center [543, 230] width 44 height 7
drag, startPoint x: 291, startPoint y: 313, endPoint x: 367, endPoint y: 312, distance: 75.3
click at [367, 312] on p "$655.00 per Month for 60 months and $ ________ per ________ for ________ months…" at bounding box center [513, 320] width 498 height 23
drag, startPoint x: 288, startPoint y: 322, endPoint x: 311, endPoint y: 320, distance: 22.6
click at [311, 320] on span "and $ ________ per ________ for ________ months." at bounding box center [339, 320] width 150 height 7
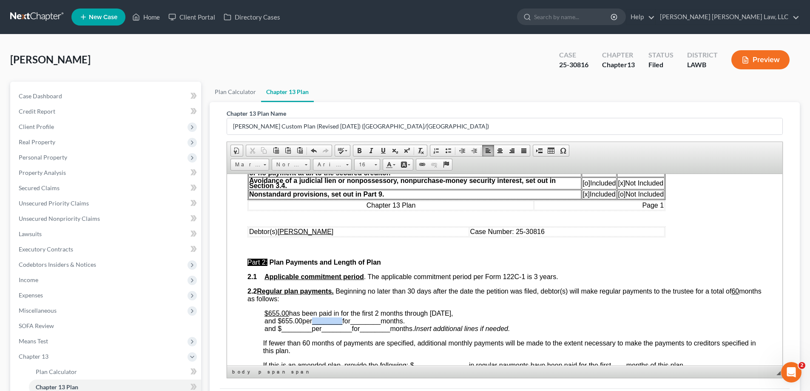
drag, startPoint x: 317, startPoint y: 320, endPoint x: 346, endPoint y: 323, distance: 29.1
click at [346, 323] on span "and $ 655.00 per ________ for ________ months." at bounding box center [334, 320] width 140 height 7
drag, startPoint x: 348, startPoint y: 323, endPoint x: 377, endPoint y: 323, distance: 28.5
click at [377, 323] on span "and $ 655.00 per month for ________ months." at bounding box center [328, 320] width 129 height 7
drag, startPoint x: 373, startPoint y: 321, endPoint x: 381, endPoint y: 321, distance: 7.2
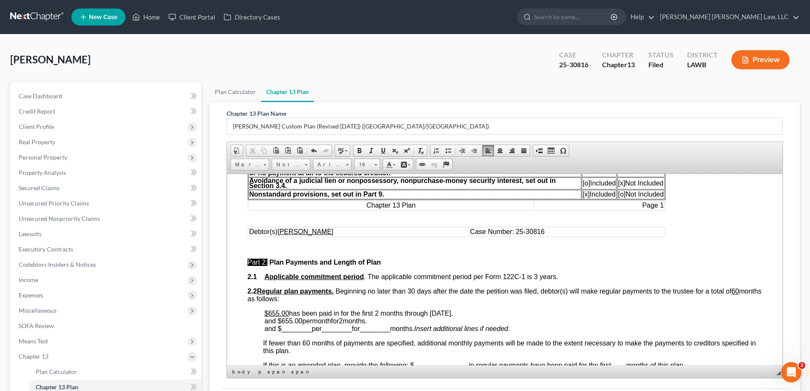
click at [367, 321] on span "and $ 655.00 per month for 2 months." at bounding box center [315, 320] width 102 height 7
drag, startPoint x: 281, startPoint y: 331, endPoint x: 310, endPoint y: 328, distance: 29.0
click at [310, 328] on span "________" at bounding box center [296, 327] width 30 height 7
drag, startPoint x: 315, startPoint y: 329, endPoint x: 345, endPoint y: 328, distance: 30.2
click at [345, 328] on span "and $ 667.00 per ________ for ________ months." at bounding box center [334, 327] width 140 height 7
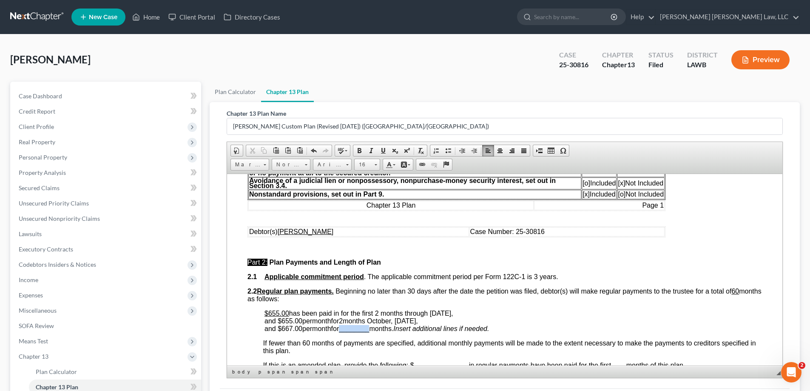
drag, startPoint x: 347, startPoint y: 328, endPoint x: 376, endPoint y: 331, distance: 29.5
click at [376, 331] on span "and $ 667.00 per month for ________ months." at bounding box center [328, 327] width 129 height 7
click at [371, 328] on span "and $ 667.00 per month for 56 months." at bounding box center [317, 327] width 106 height 7
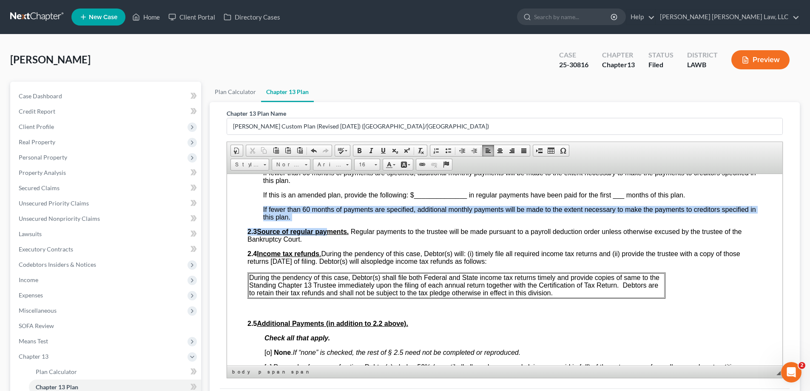
drag, startPoint x: 260, startPoint y: 211, endPoint x: 334, endPoint y: 228, distance: 75.8
click at [293, 219] on span "If fewer than 60 months of payments are specified, additional monthly payments …" at bounding box center [509, 212] width 493 height 15
drag, startPoint x: 262, startPoint y: 209, endPoint x: 310, endPoint y: 216, distance: 48.1
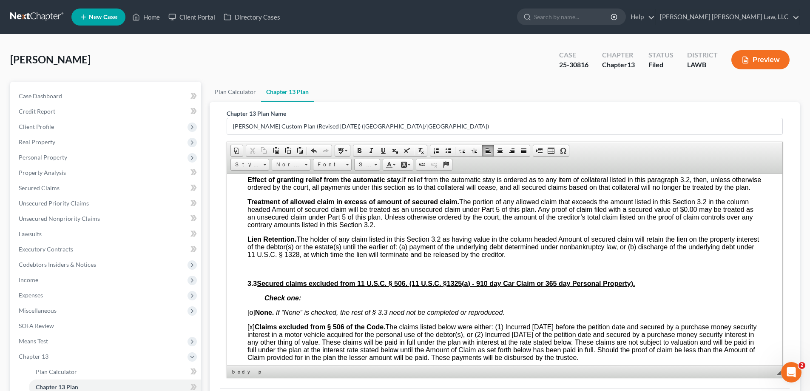
scroll to position [1106, 0]
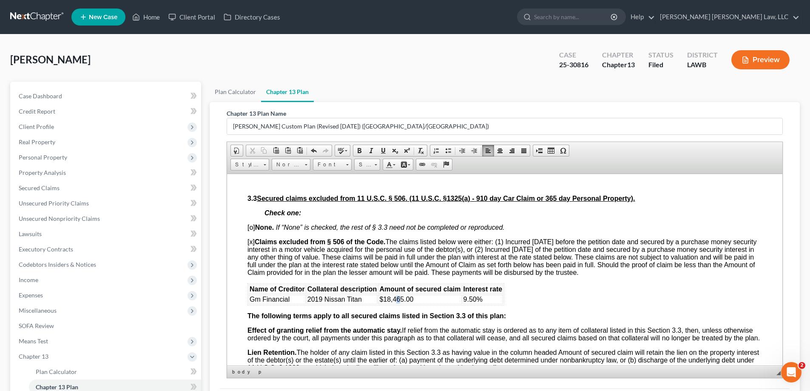
drag, startPoint x: 395, startPoint y: 313, endPoint x: 401, endPoint y: 313, distance: 6.8
click at [401, 302] on span "$18,465.00" at bounding box center [396, 298] width 34 height 7
drag, startPoint x: 393, startPoint y: 315, endPoint x: 415, endPoint y: 315, distance: 22.1
click at [415, 304] on td "$18,465.00" at bounding box center [419, 298] width 83 height 9
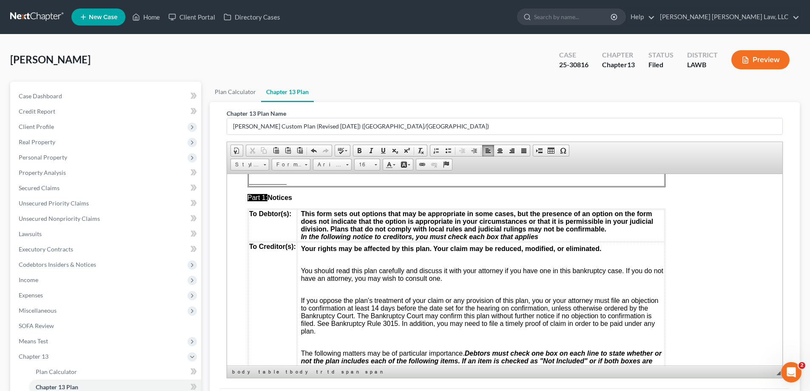
scroll to position [0, 0]
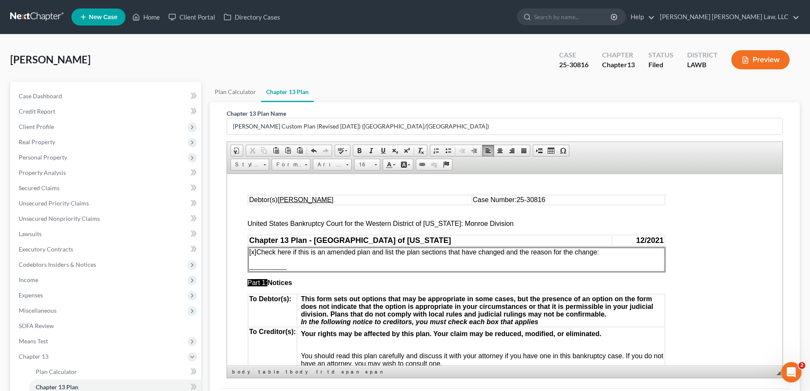
click at [608, 251] on p "[x] Check here if this is an amended plan and list the plan sections that have …" at bounding box center [456, 252] width 415 height 8
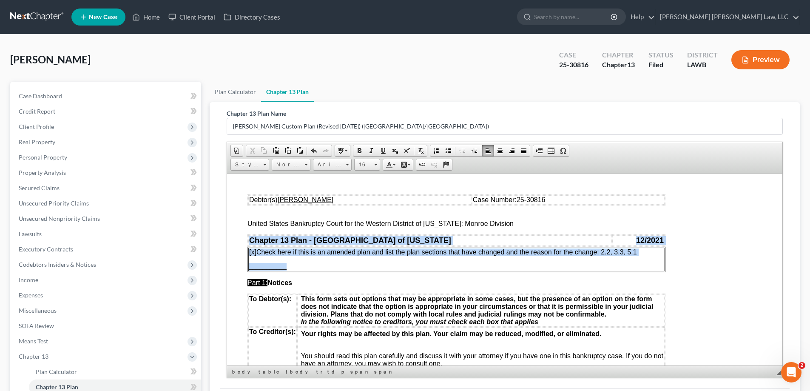
drag, startPoint x: 291, startPoint y: 268, endPoint x: 247, endPoint y: 266, distance: 44.3
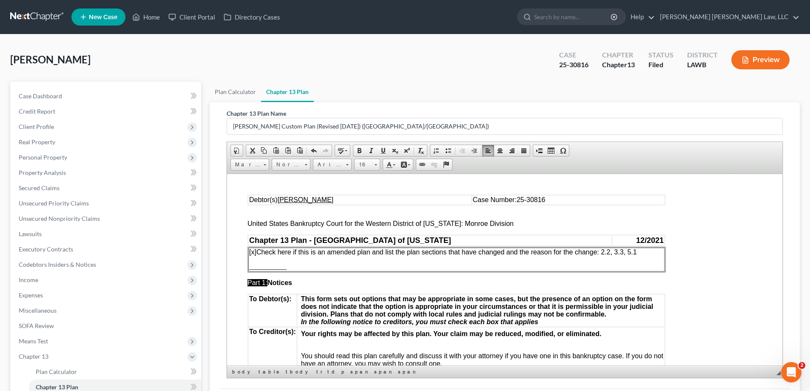
drag, startPoint x: 289, startPoint y: 264, endPoint x: 247, endPoint y: 264, distance: 41.2
click at [247, 264] on table "[x] Check here if this is an amended plan and list the plan sections that have …" at bounding box center [456, 259] width 418 height 26
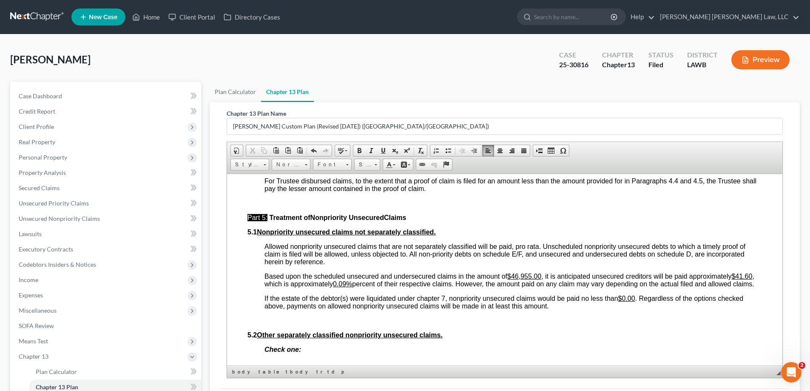
scroll to position [2126, 0]
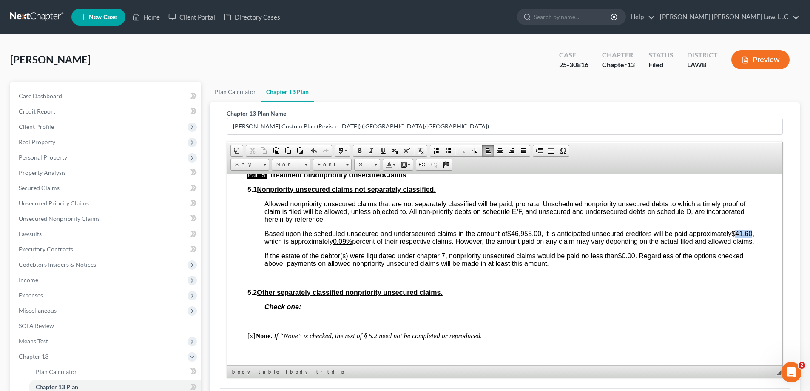
drag, startPoint x: 327, startPoint y: 262, endPoint x: 342, endPoint y: 262, distance: 15.8
click at [731, 237] on u "$41.60" at bounding box center [741, 233] width 21 height 7
drag, startPoint x: 425, startPoint y: 265, endPoint x: 432, endPoint y: 265, distance: 6.8
click at [352, 245] on u "0.09%" at bounding box center [342, 240] width 19 height 7
click at [672, 267] on span "If the estate of the debtor(s) were liquidated under chapter 7, nonpriority uns…" at bounding box center [503, 259] width 479 height 15
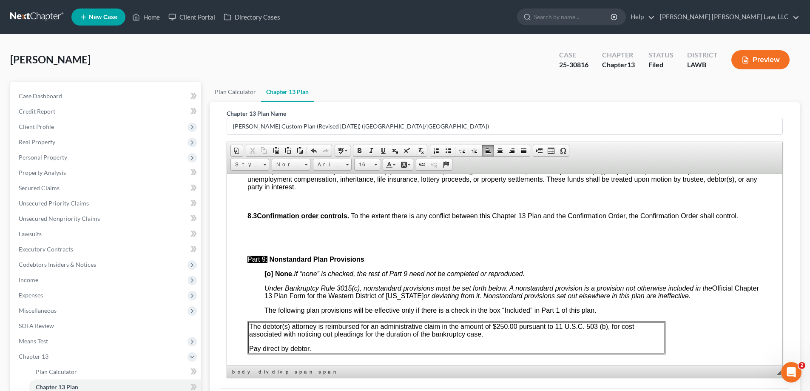
scroll to position [2718, 0]
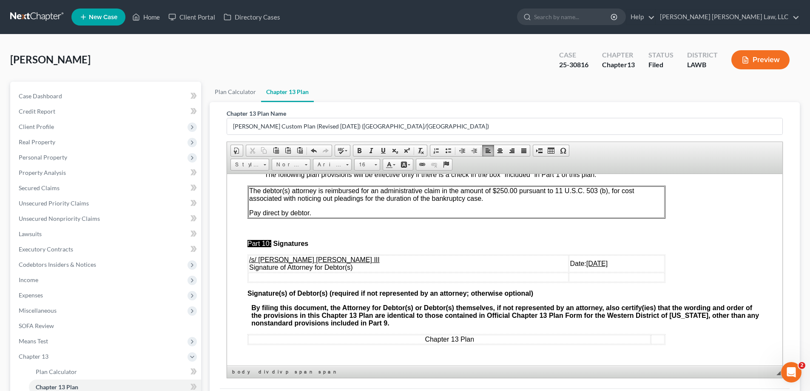
drag, startPoint x: 543, startPoint y: 264, endPoint x: 596, endPoint y: 262, distance: 53.6
click at [596, 262] on td "Date: [DATE]" at bounding box center [617, 263] width 96 height 17
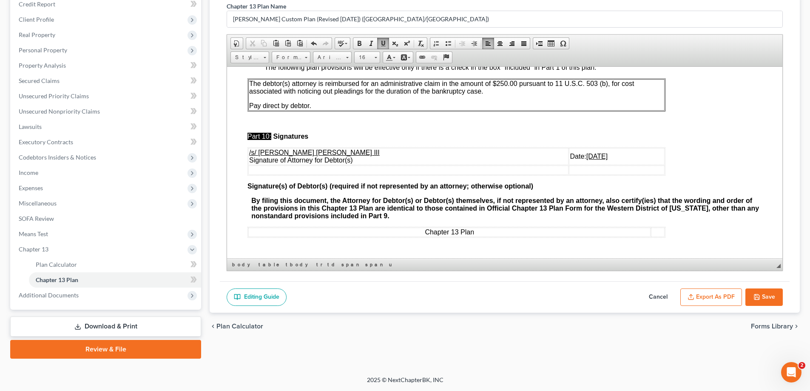
click at [776, 287] on div "Editing Guide Cancel Export as PDF Save" at bounding box center [505, 297] width 570 height 32
click at [774, 292] on button "Save" at bounding box center [763, 297] width 37 height 18
